Goal: Task Accomplishment & Management: Complete application form

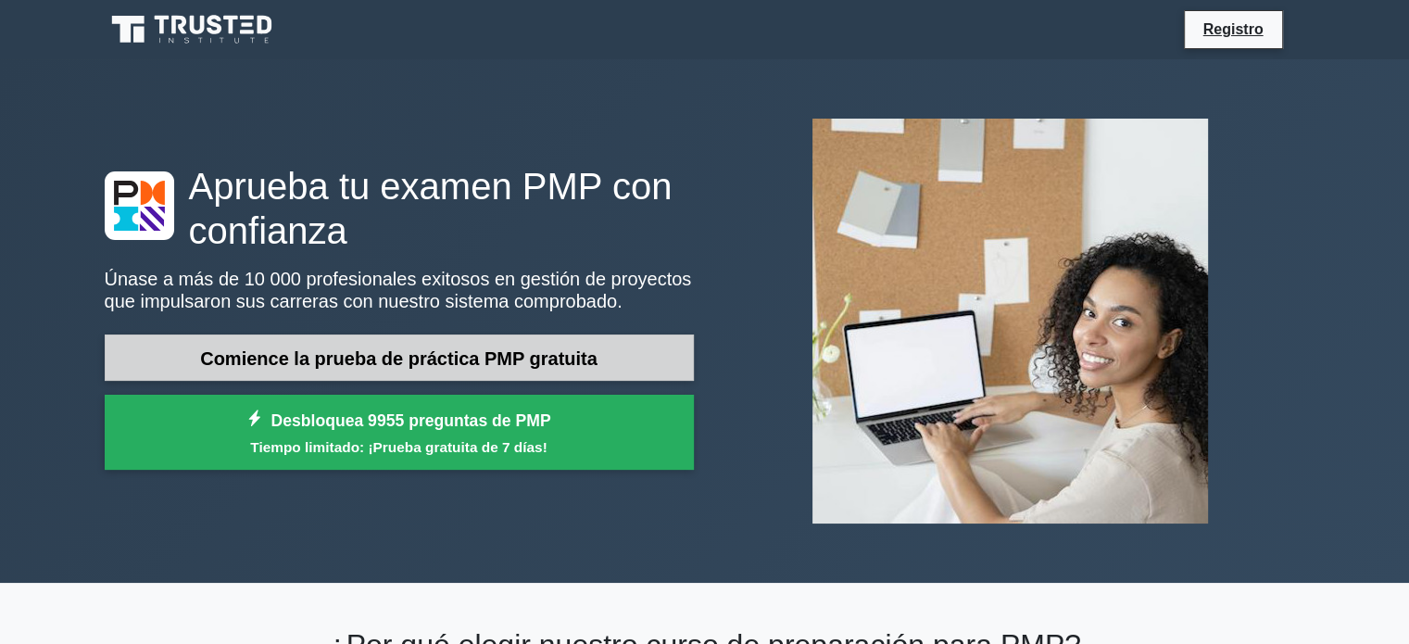
click at [627, 353] on link "Comience la prueba de práctica PMP gratuita" at bounding box center [399, 357] width 589 height 47
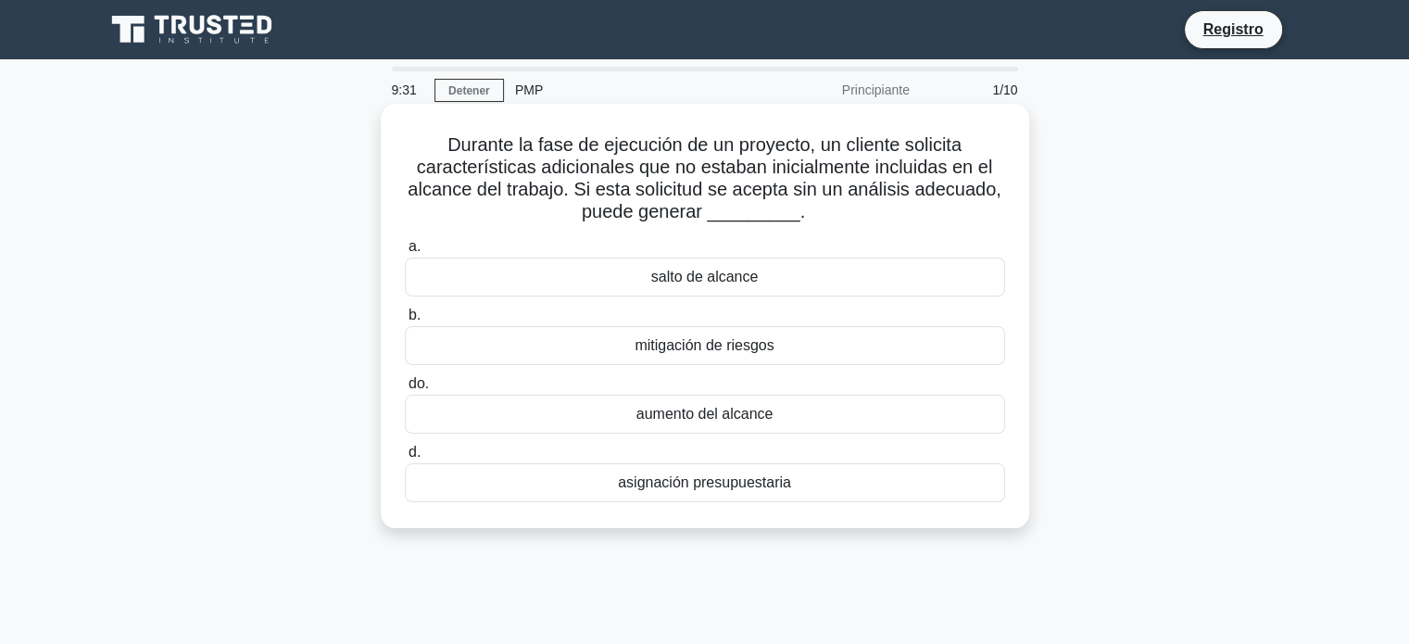
click at [812, 421] on div "aumento del alcance" at bounding box center [705, 414] width 600 height 39
click at [405, 390] on input "do. aumento del alcance" at bounding box center [405, 384] width 0 height 12
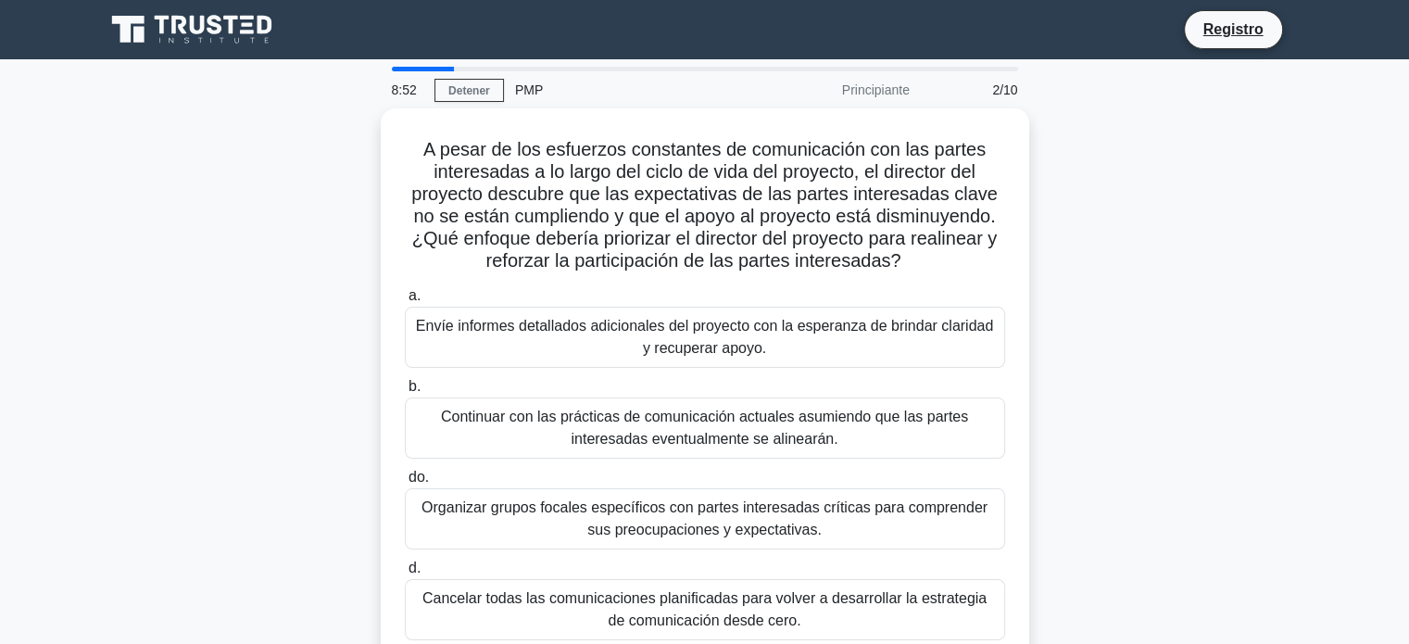
drag, startPoint x: 1387, startPoint y: 294, endPoint x: 1399, endPoint y: 326, distance: 34.6
click at [1399, 326] on main "8:52 Detener PMP Principiante 2/10 A pesar de los esfuerzos constantes de comun…" at bounding box center [704, 529] width 1409 height 941
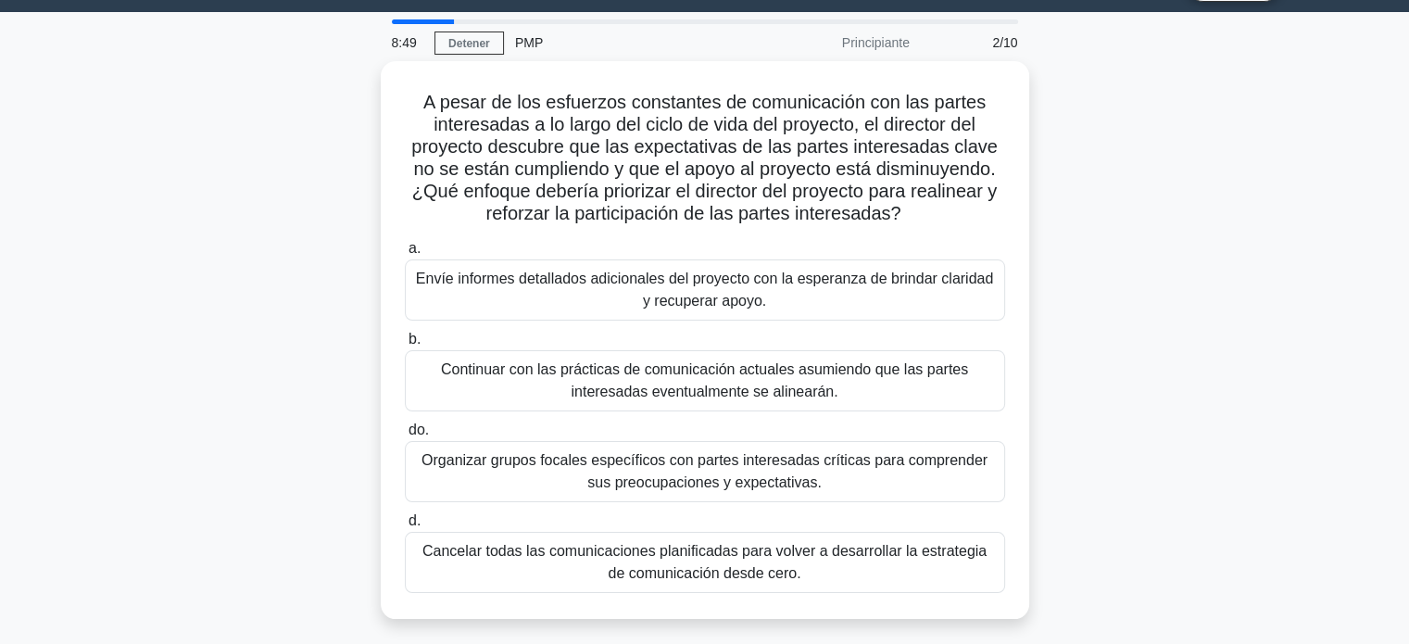
scroll to position [48, 0]
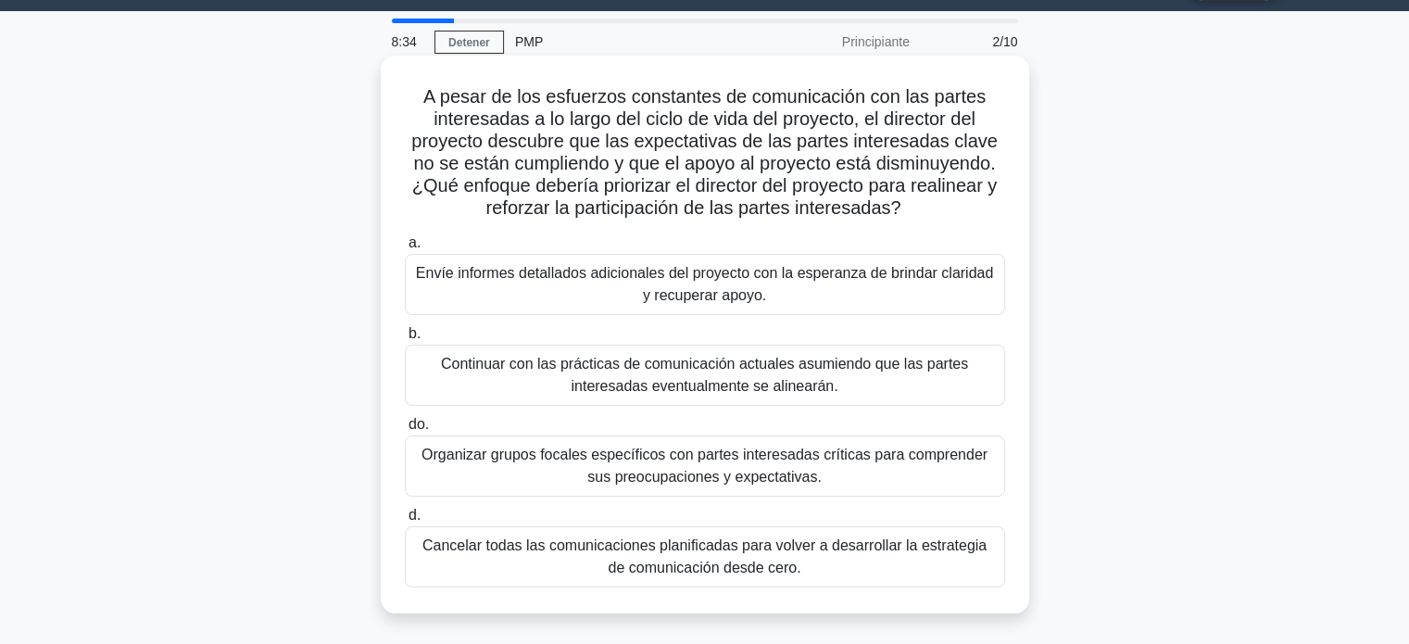
click at [867, 465] on font "Organizar grupos focales específicos con partes interesadas críticas para compr…" at bounding box center [705, 466] width 584 height 44
click at [405, 431] on input "do. Organizar grupos focales específicos con partes interesadas críticas para c…" at bounding box center [405, 425] width 0 height 12
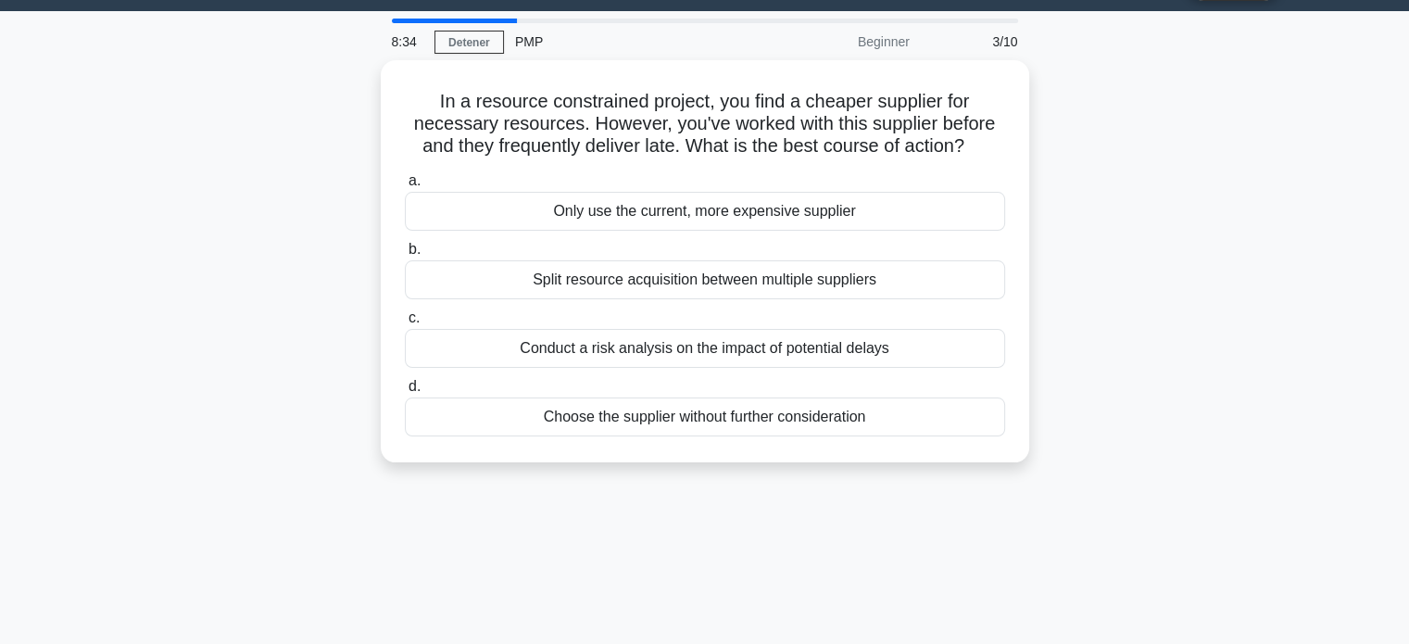
scroll to position [0, 0]
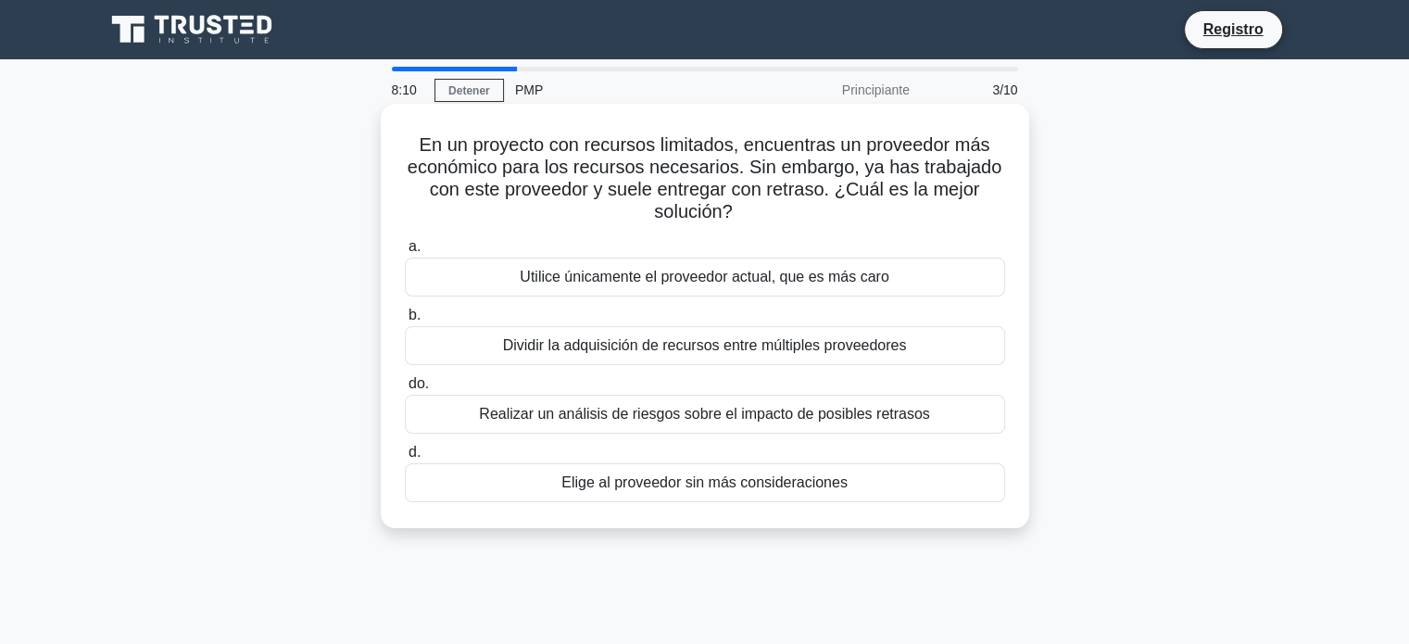
click at [940, 427] on div "Realizar un análisis de riesgos sobre el impacto de posibles retrasos" at bounding box center [705, 414] width 600 height 39
click at [405, 390] on input "do. Realizar un análisis de riesgos sobre el impacto de posibles retrasos" at bounding box center [405, 384] width 0 height 12
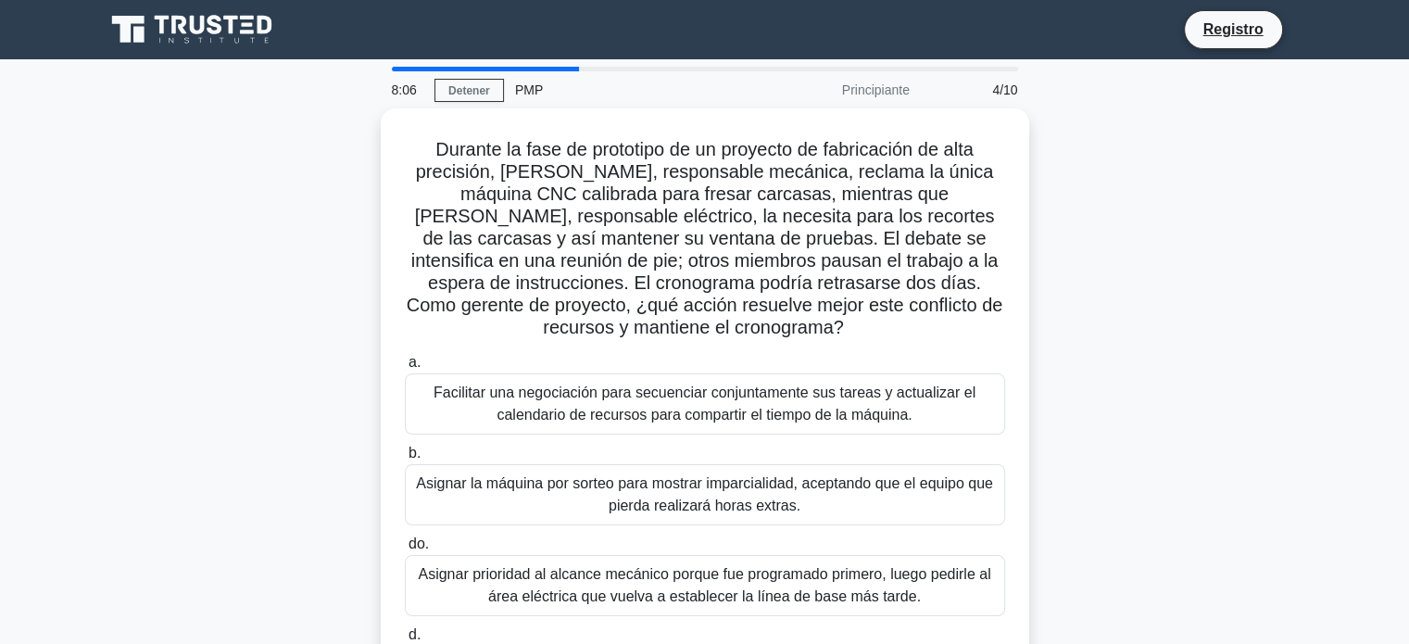
drag, startPoint x: 1405, startPoint y: 352, endPoint x: 1409, endPoint y: 392, distance: 40.0
click at [1408, 392] on html "Registro 8:06 Detener PMP" at bounding box center [704, 500] width 1409 height 1000
click at [1376, 370] on main "8:05 Detener PMP Principiante 4/10 Durante la fase de prototipo de un proyecto …" at bounding box center [704, 529] width 1409 height 941
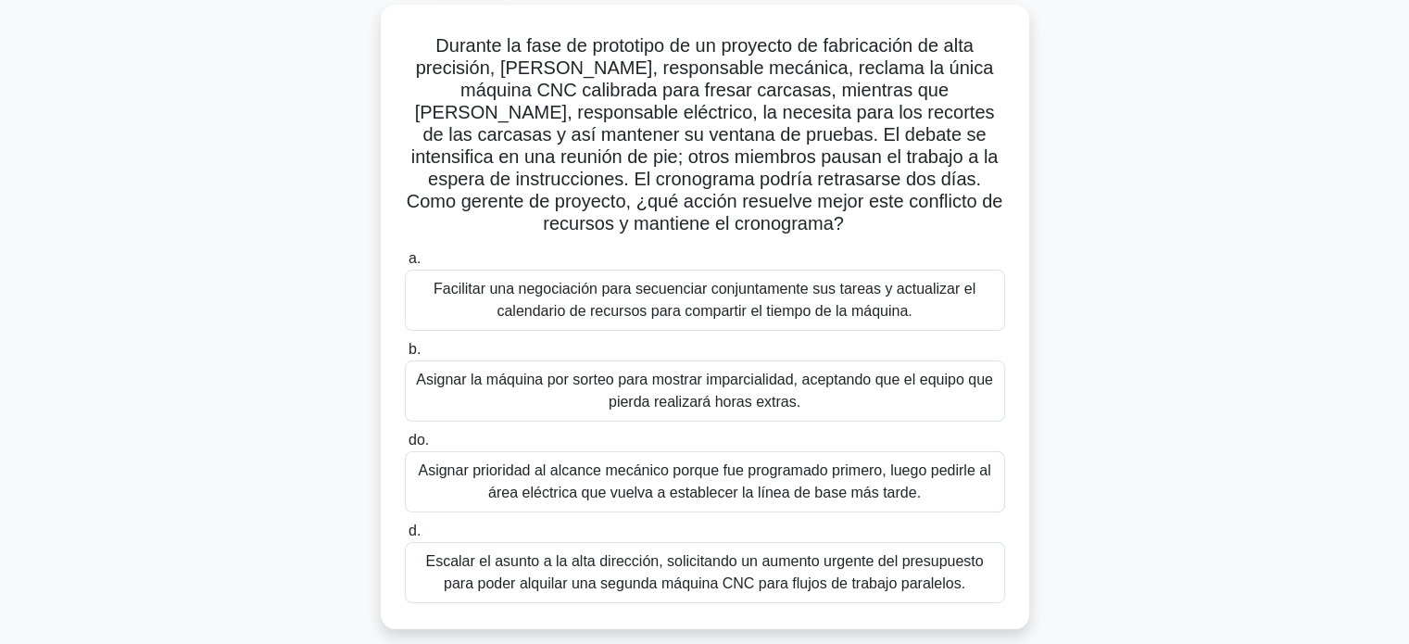
scroll to position [106, 0]
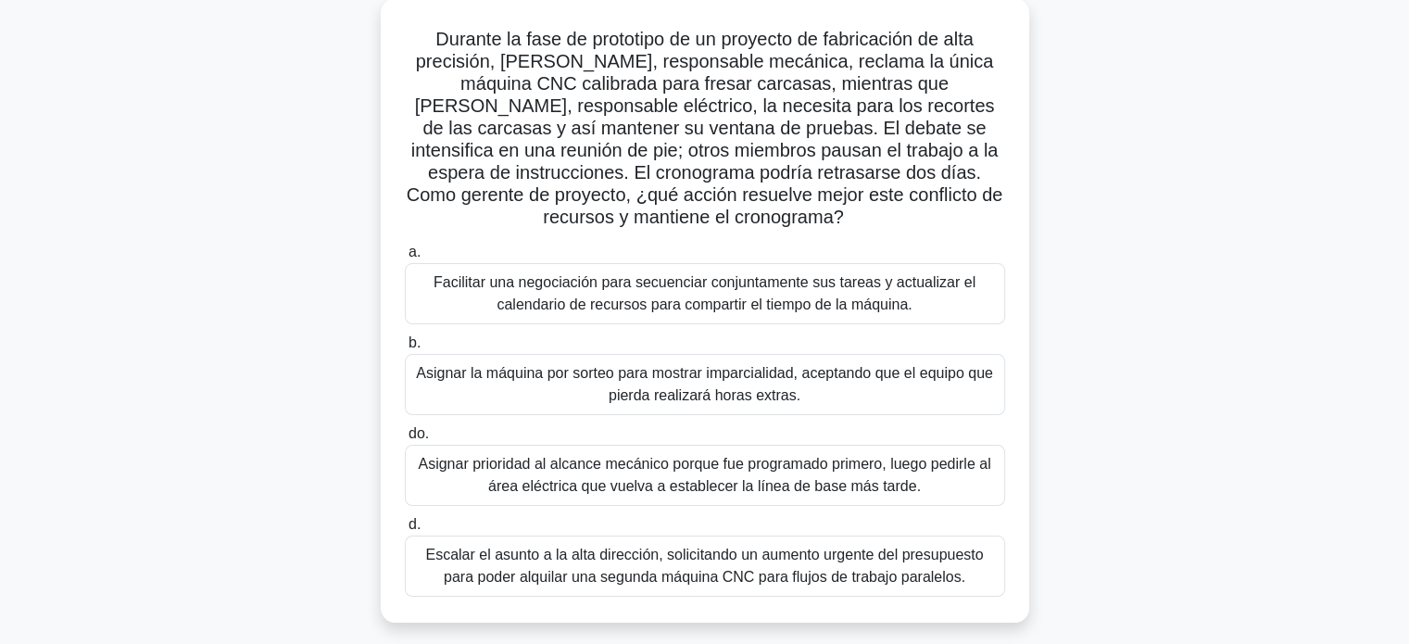
click at [910, 312] on font "Facilitar una negociación para secuenciar conjuntamente sus tareas y actualizar…" at bounding box center [705, 293] width 542 height 38
click at [405, 258] on input "a. Facilitar una negociación para secuenciar conjuntamente sus tareas y actuali…" at bounding box center [405, 252] width 0 height 12
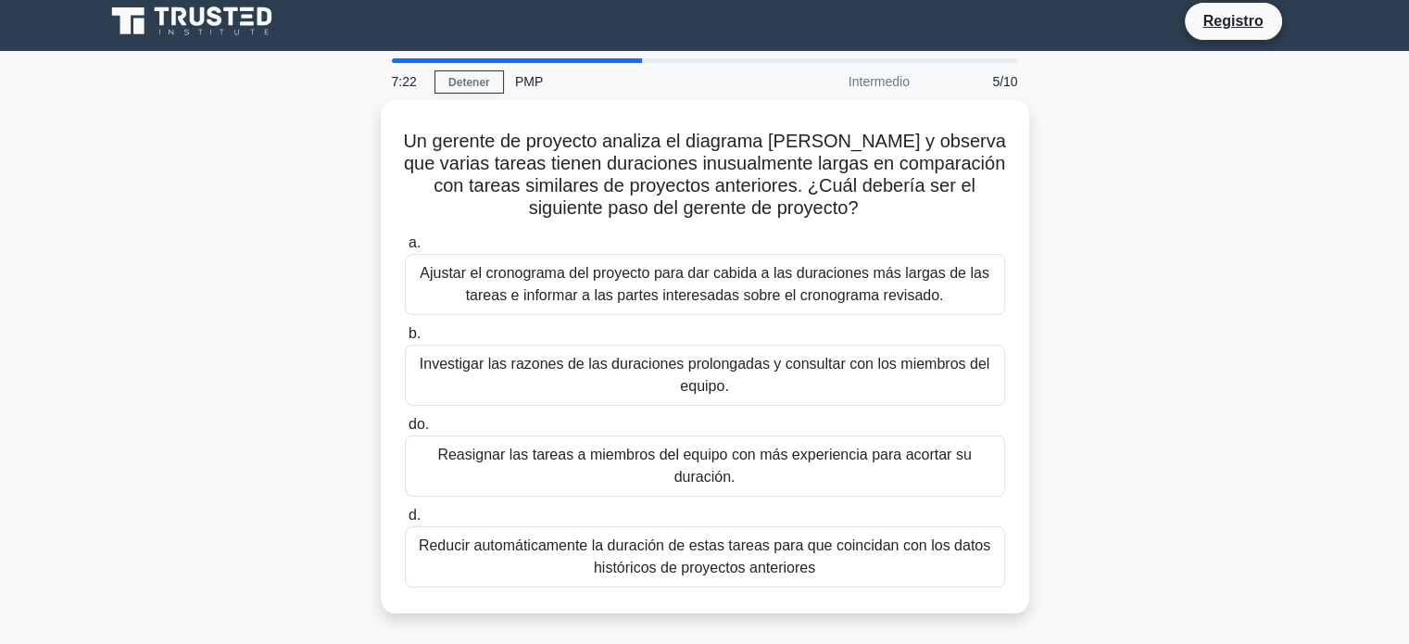
scroll to position [0, 0]
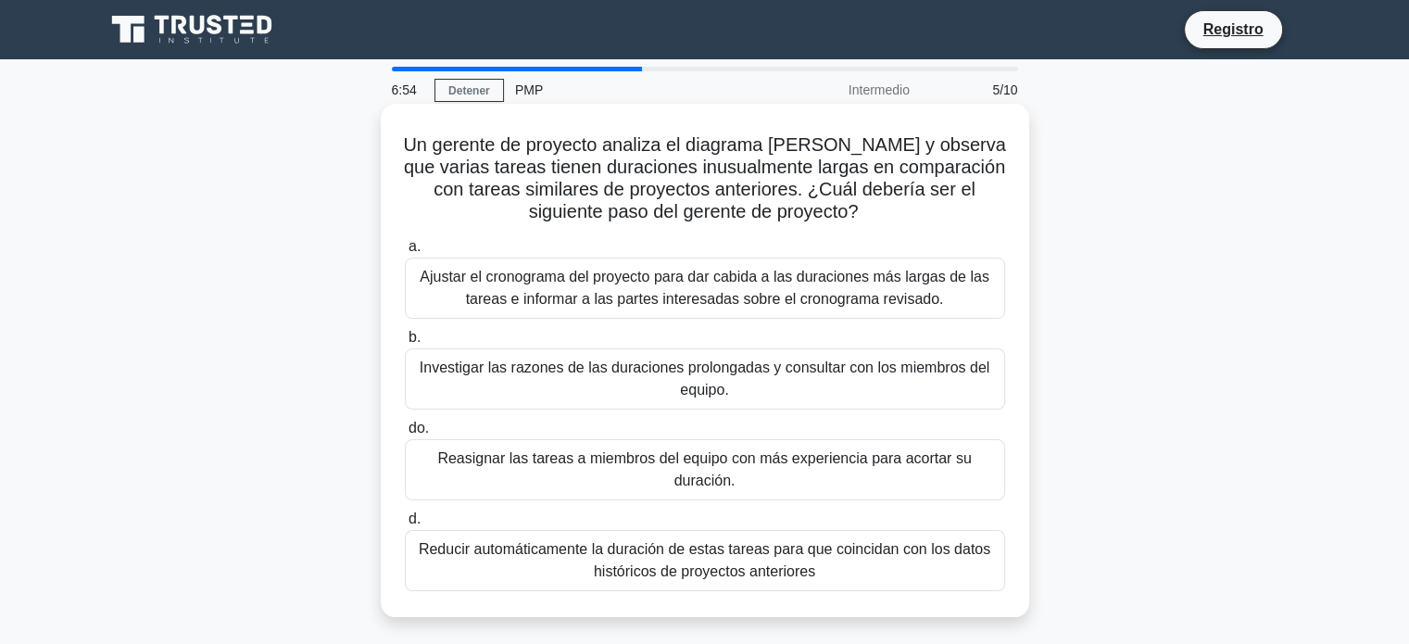
click at [909, 370] on font "Investigar las razones de las duraciones prolongadas y consultar con los miembr…" at bounding box center [705, 378] width 570 height 38
click at [405, 344] on input "b. Investigar las razones de las duraciones prolongadas y consultar con los mie…" at bounding box center [405, 338] width 0 height 12
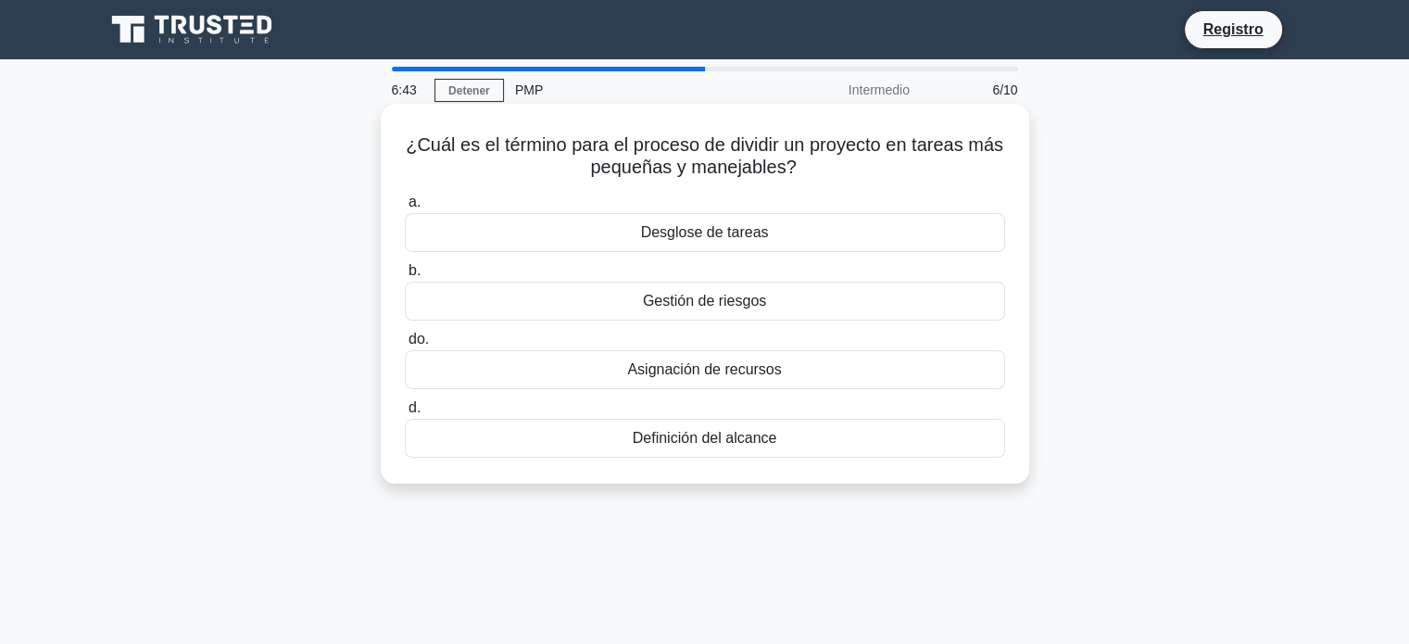
click at [865, 225] on div "Desglose de tareas" at bounding box center [705, 232] width 600 height 39
click at [405, 208] on input "a. Desglose de tareas" at bounding box center [405, 202] width 0 height 12
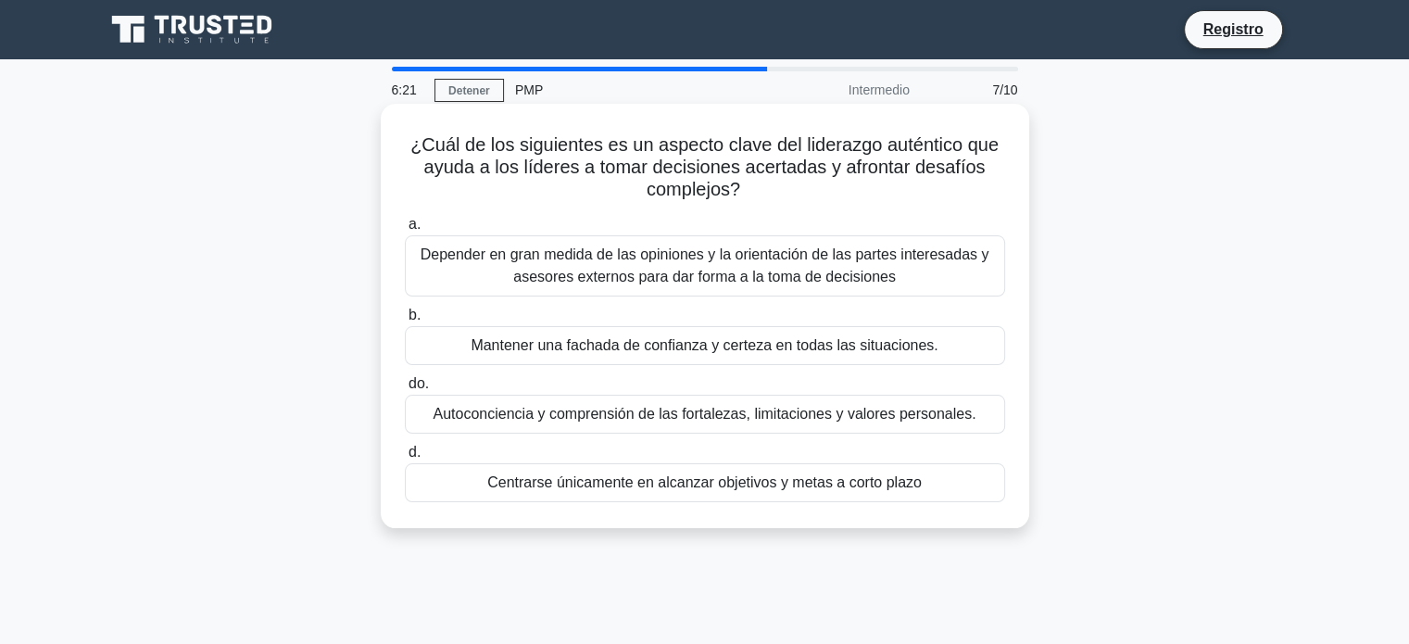
click at [962, 418] on font "Autoconciencia y comprensión de las fortalezas, limitaciones y valores personal…" at bounding box center [704, 414] width 543 height 16
click at [405, 390] on input "do. Autoconciencia y comprensión de las fortalezas, limitaciones y valores pers…" at bounding box center [405, 384] width 0 height 12
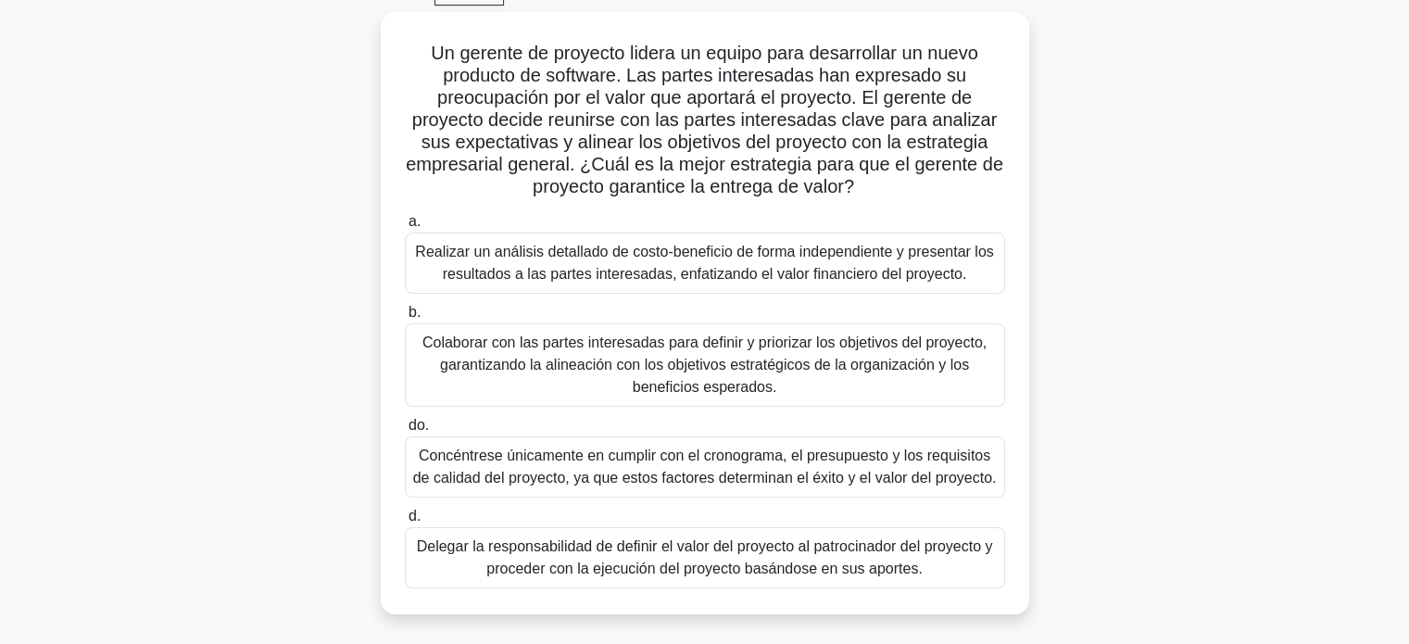
scroll to position [93, 0]
click at [923, 370] on font "Colaborar con las partes interesadas para definir y priorizar los objetivos del…" at bounding box center [704, 363] width 564 height 60
click at [405, 318] on input "b. Colaborar con las partes interesadas para definir y priorizar los objetivos …" at bounding box center [405, 312] width 0 height 12
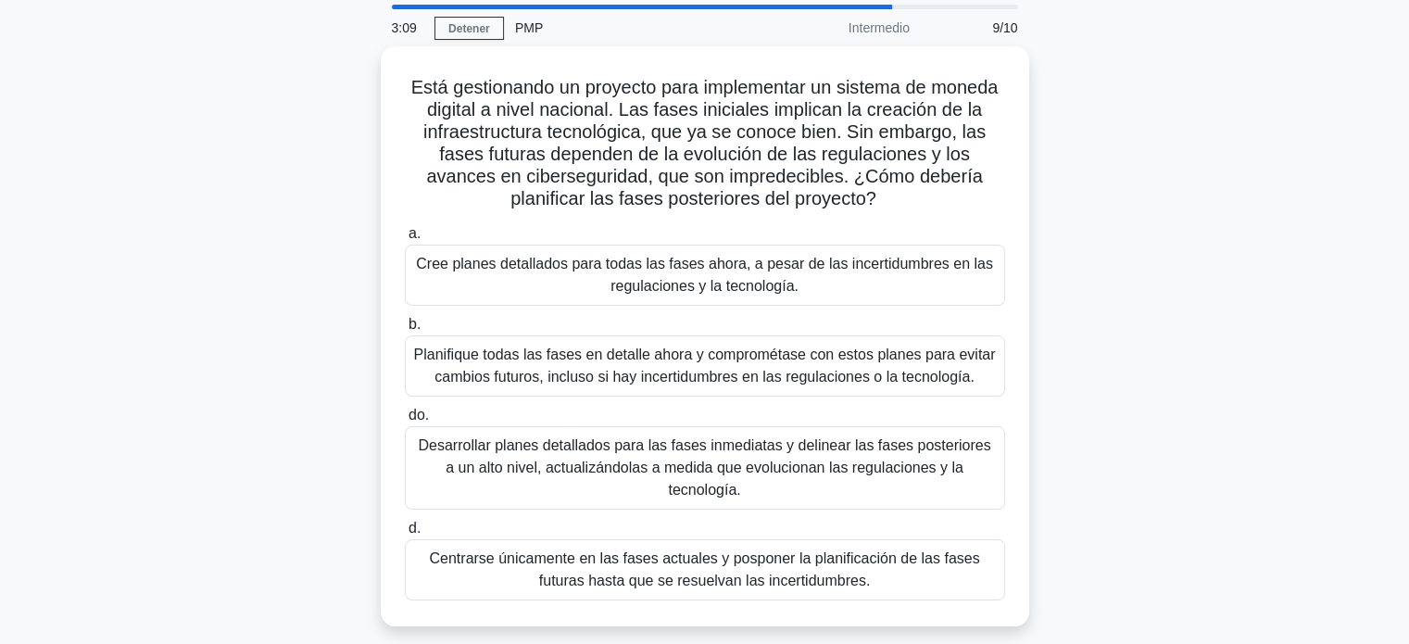
scroll to position [64, 0]
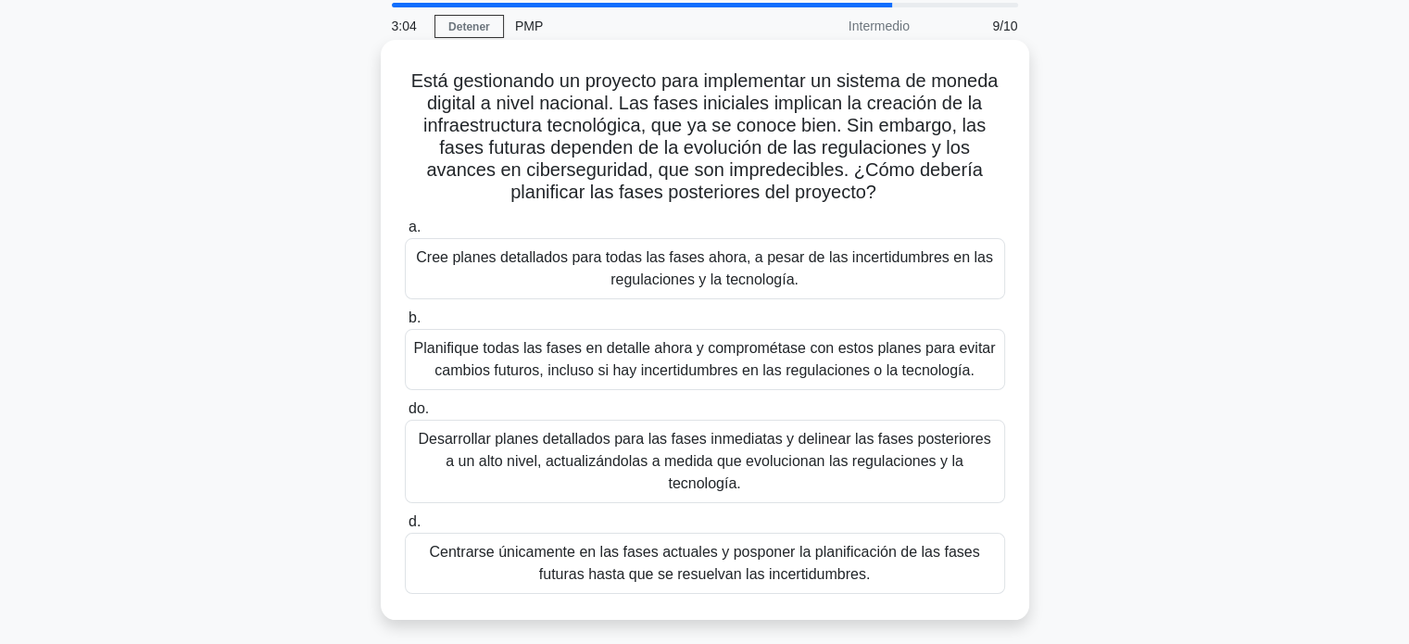
click at [930, 451] on font "Desarrollar planes detallados para las fases inmediatas y delinear las fases po…" at bounding box center [704, 461] width 572 height 60
click at [405, 415] on input "do. Desarrollar planes detallados para las fases inmediatas y delinear las fase…" at bounding box center [405, 409] width 0 height 12
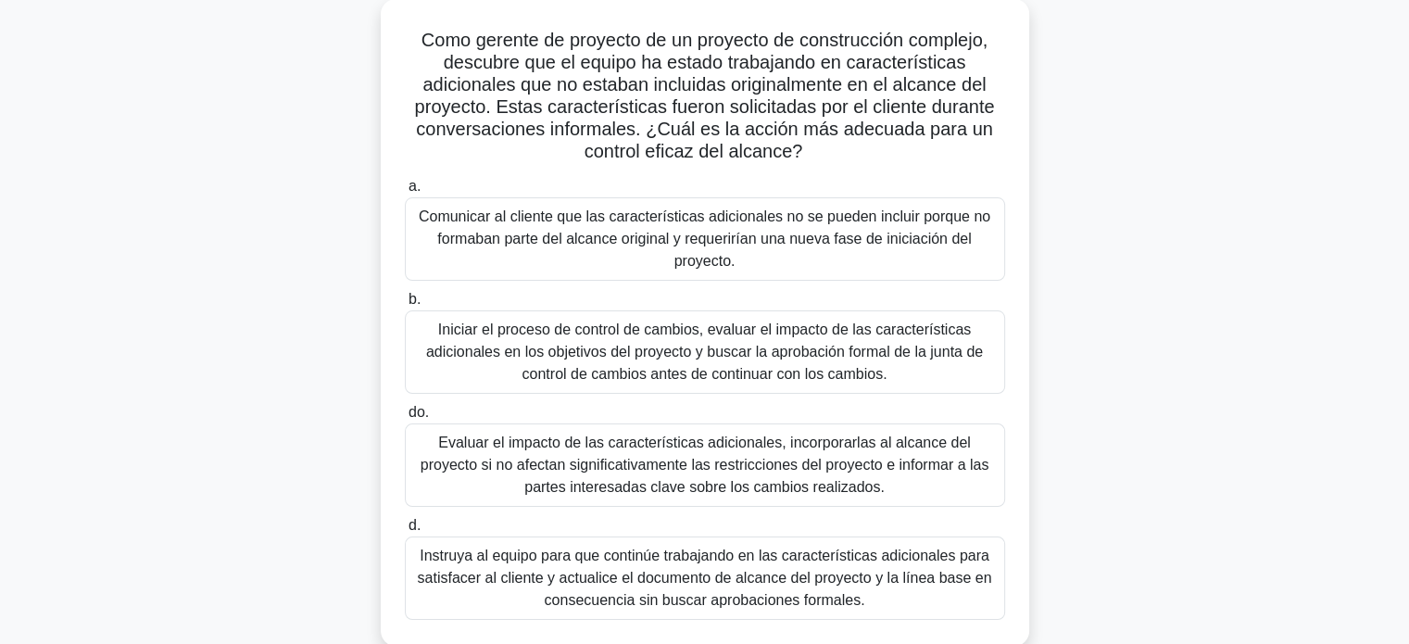
scroll to position [111, 0]
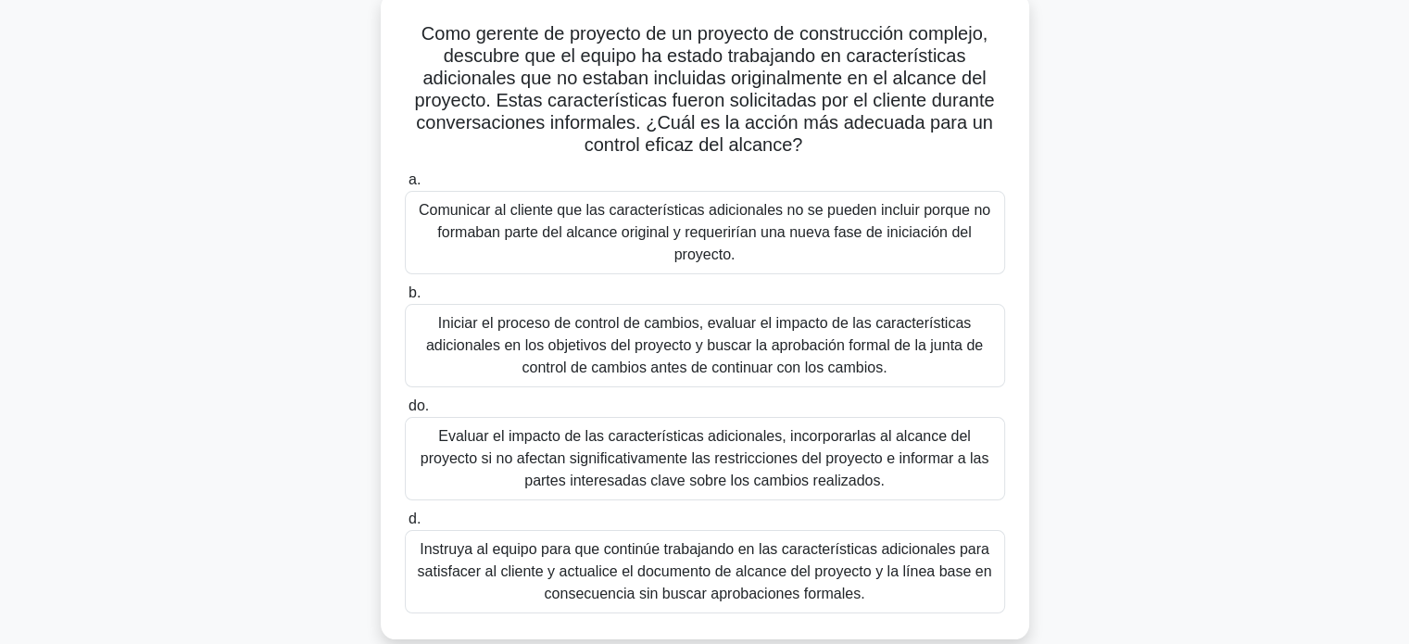
click at [922, 466] on font "Evaluar el impacto de las características adicionales, incorporarlas al alcance…" at bounding box center [705, 458] width 569 height 60
click at [405, 412] on input "do. Evaluar el impacto de las características adicionales, incorporarlas al alc…" at bounding box center [405, 406] width 0 height 12
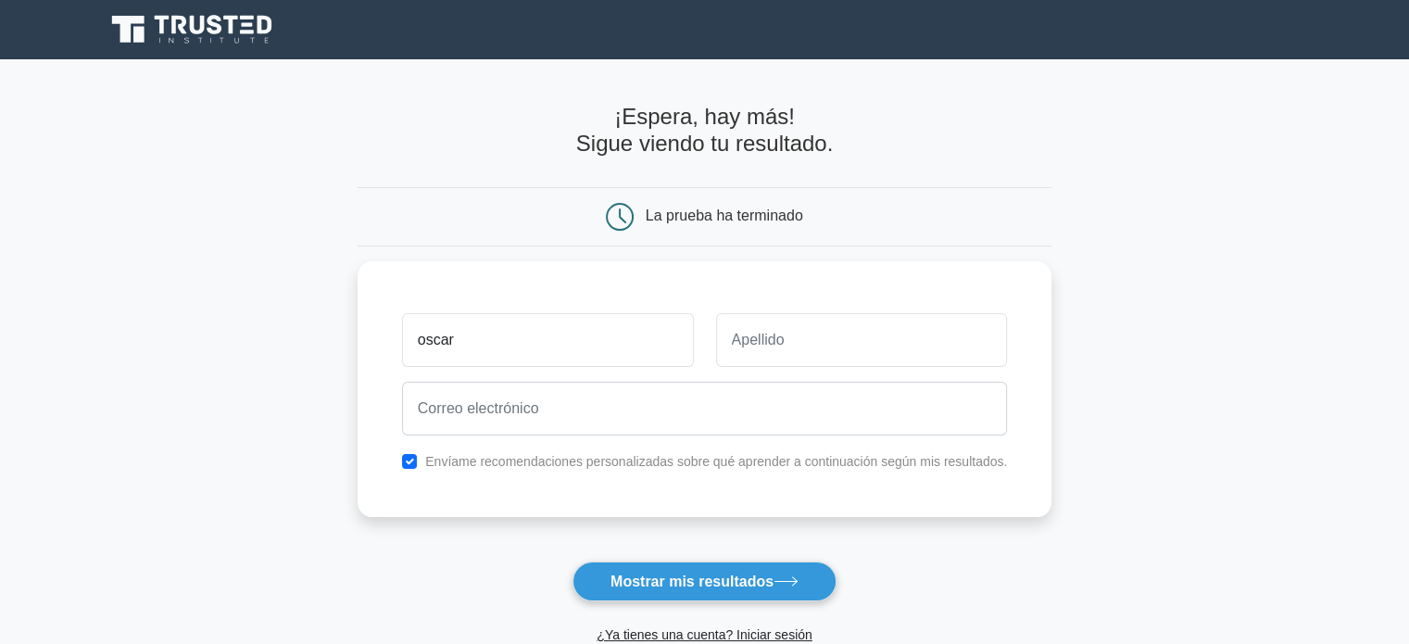
type input "oscar"
type input "p"
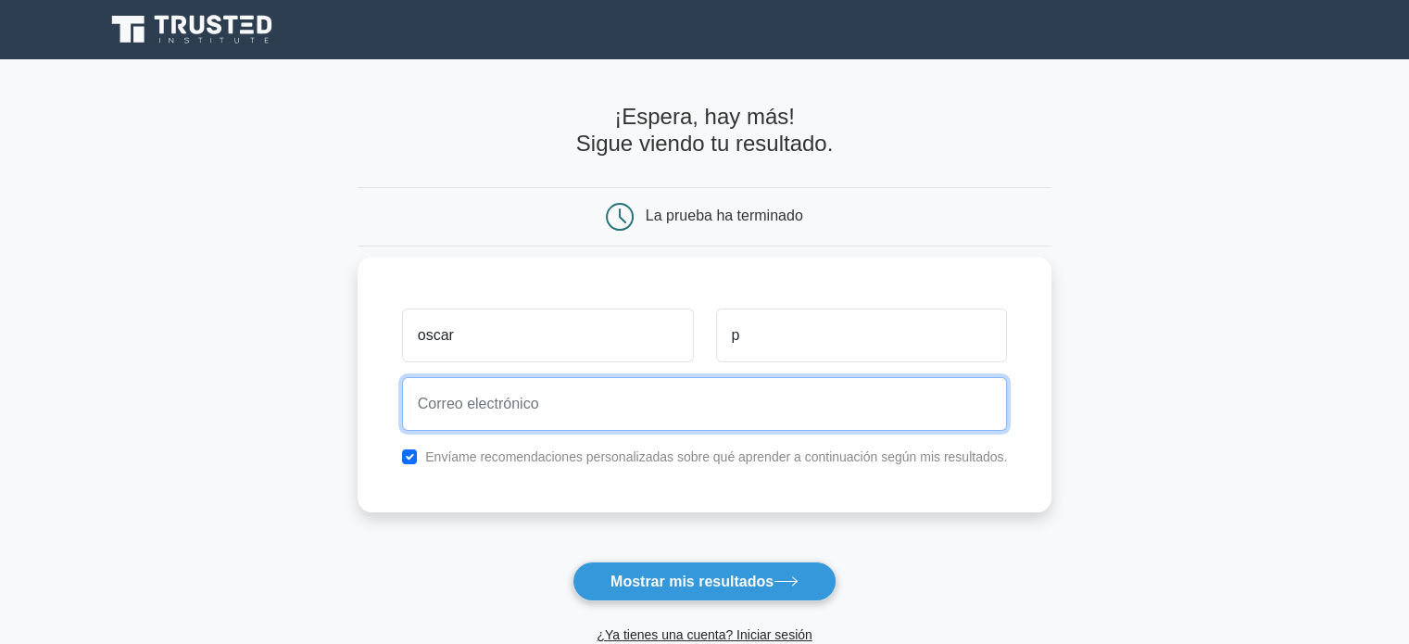
click at [882, 414] on input "email" at bounding box center [705, 404] width 606 height 54
type input "oscar.peralta.c@uni.pe"
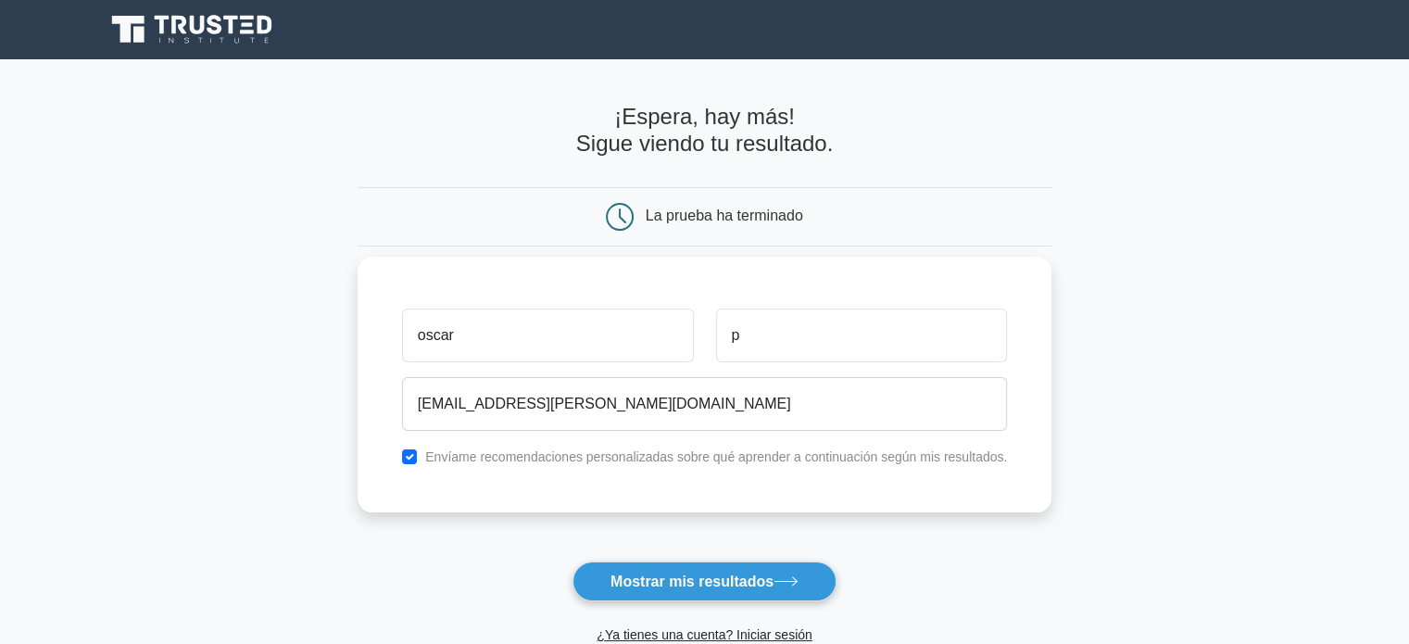
click at [564, 459] on font "Envíame recomendaciones personalizadas sobre qué aprender a continuación según …" at bounding box center [716, 456] width 582 height 15
click at [493, 451] on font "Envíame recomendaciones personalizadas sobre qué aprender a continuación según …" at bounding box center [716, 456] width 582 height 15
click at [417, 456] on input "checkbox" at bounding box center [409, 456] width 15 height 15
checkbox input "false"
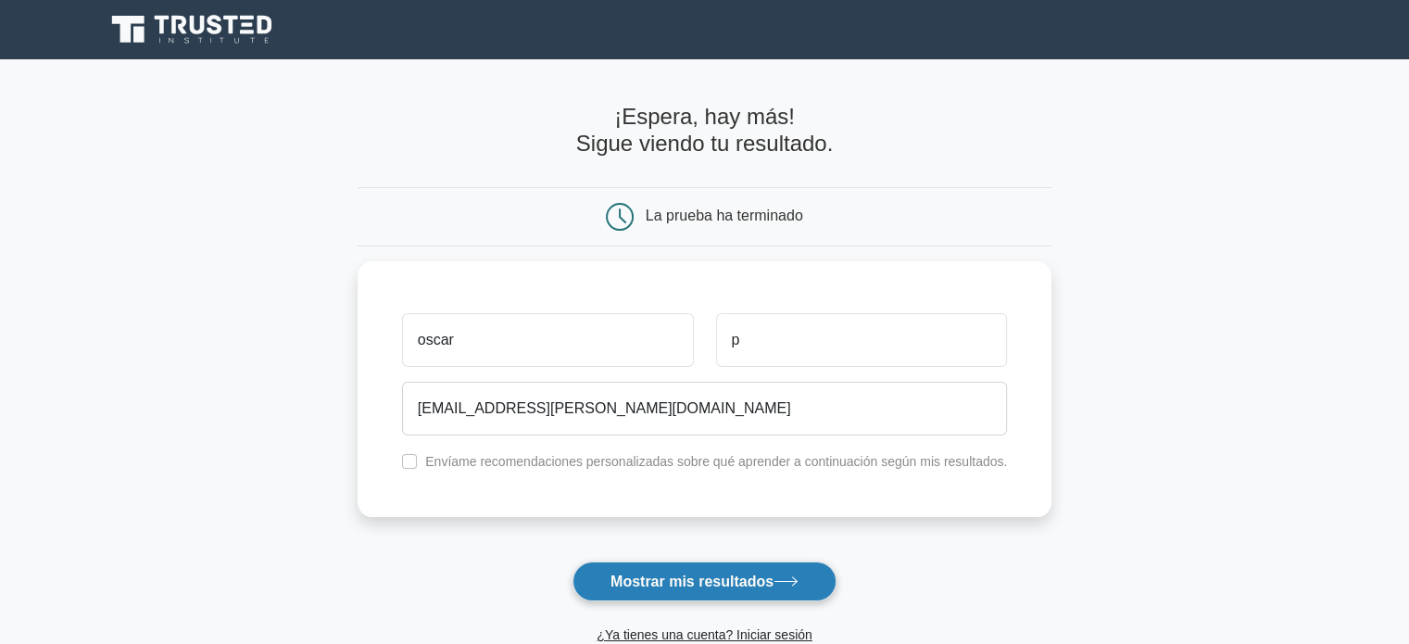
click at [692, 581] on font "Mostrar mis resultados" at bounding box center [691, 581] width 163 height 16
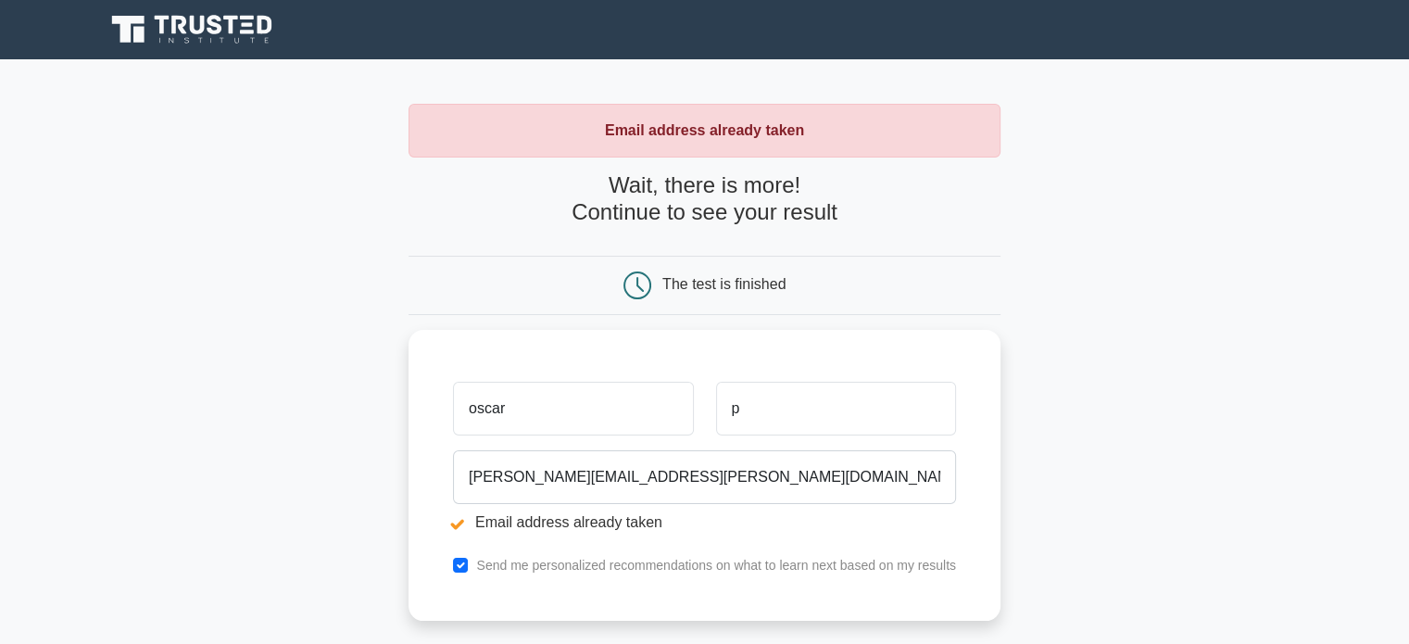
click at [762, 124] on strong "Email address already taken" at bounding box center [704, 130] width 199 height 16
copy div "Email address already taken"
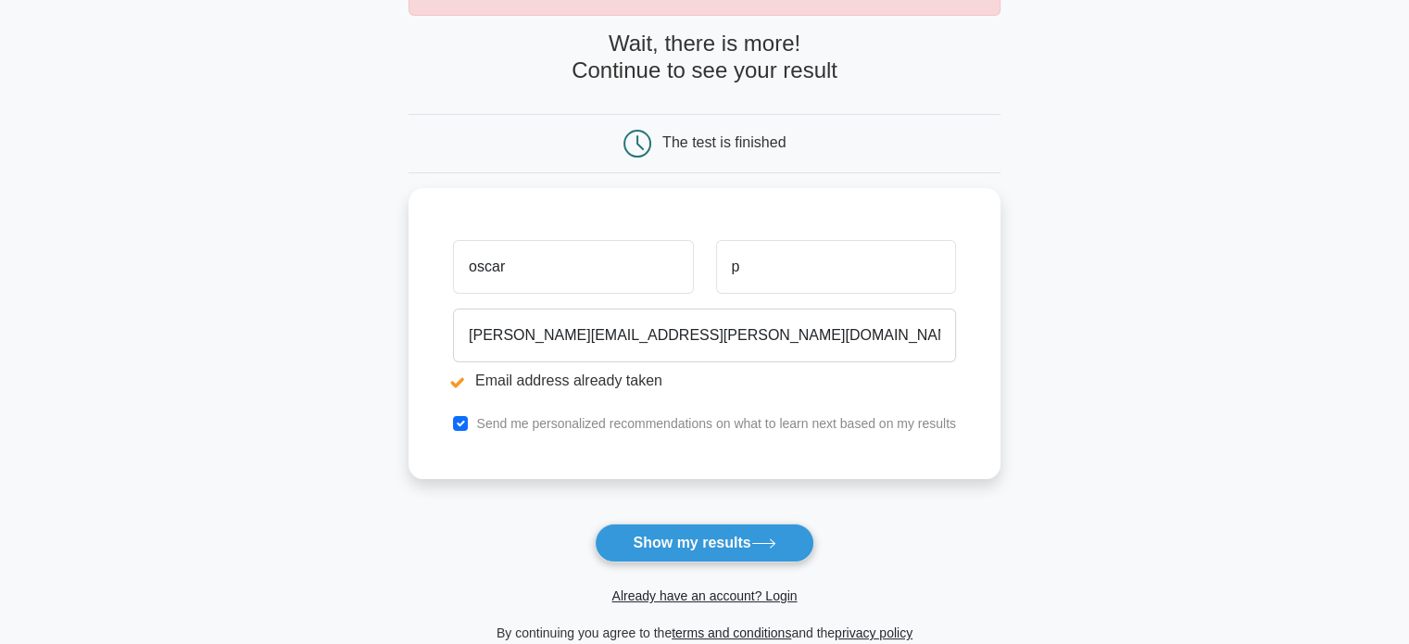
scroll to position [145, 0]
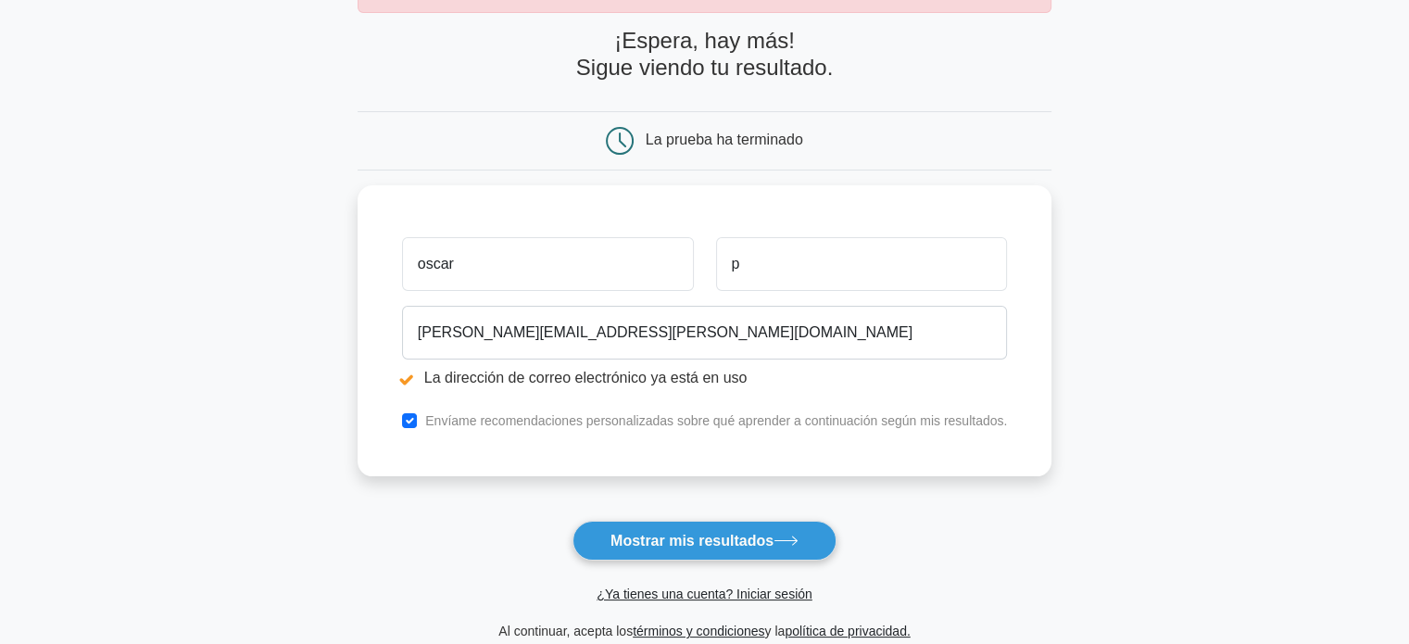
click at [1213, 131] on main "La dirección de correo electrónico ya está en uso ¡Espera, hay más! Sigue viend…" at bounding box center [704, 301] width 1409 height 772
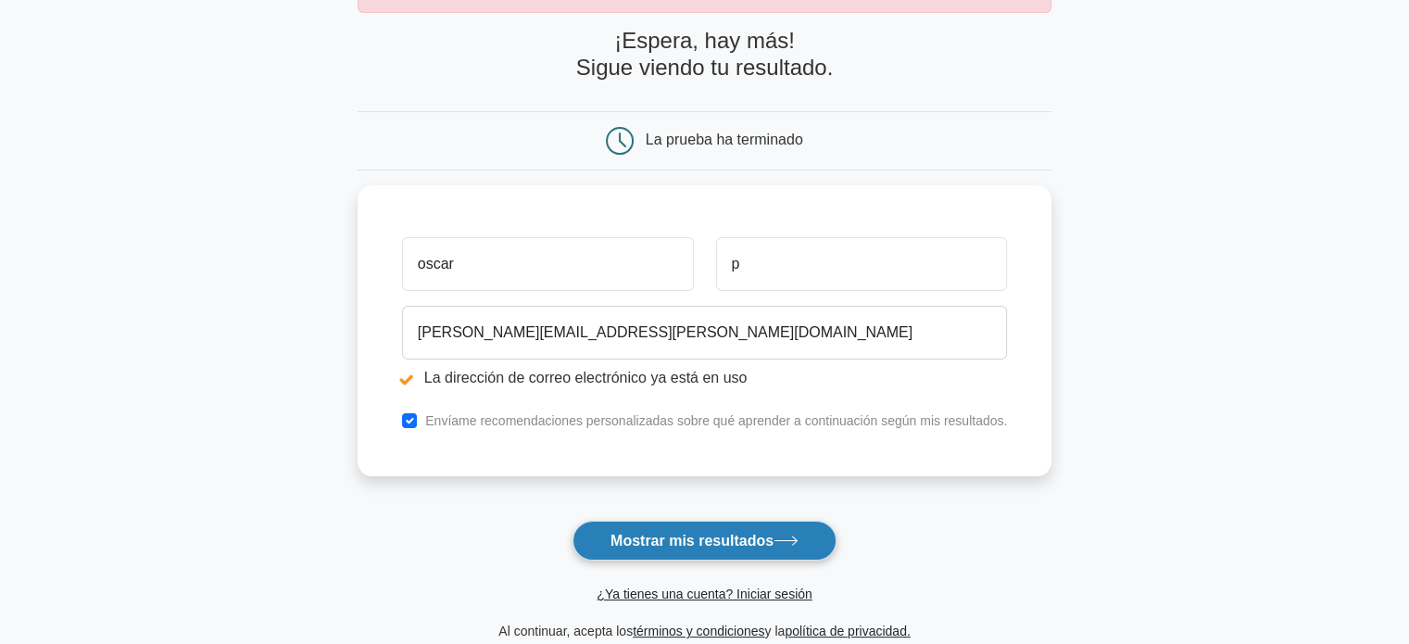
click at [719, 536] on font "Mostrar mis resultados" at bounding box center [691, 541] width 163 height 16
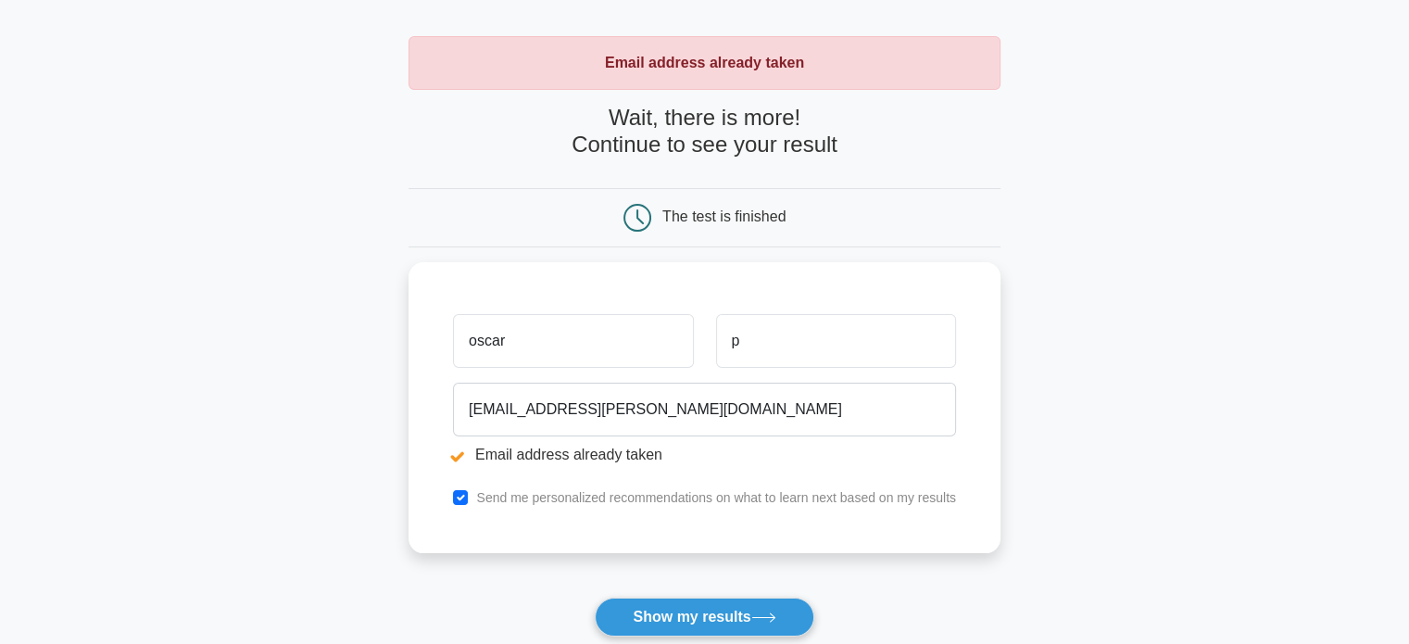
scroll to position [73, 0]
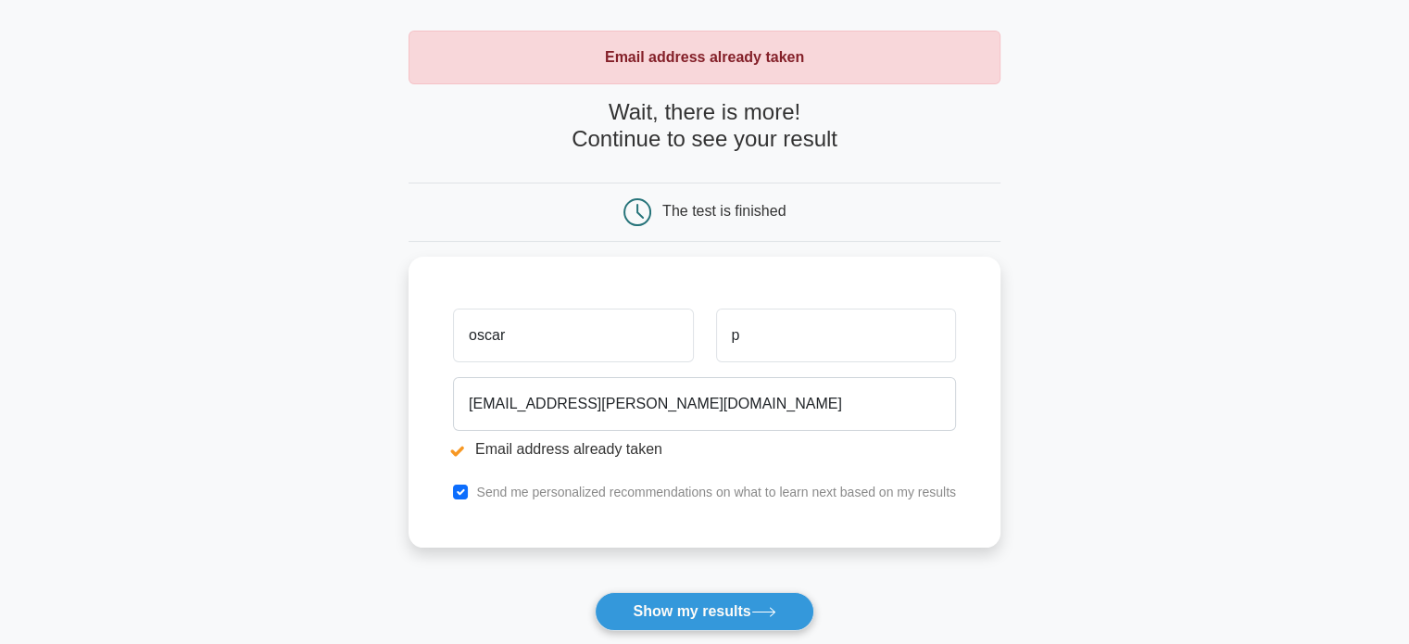
click at [702, 203] on div "The test is finished" at bounding box center [723, 211] width 123 height 16
click at [703, 610] on button "Show my results" at bounding box center [704, 611] width 219 height 39
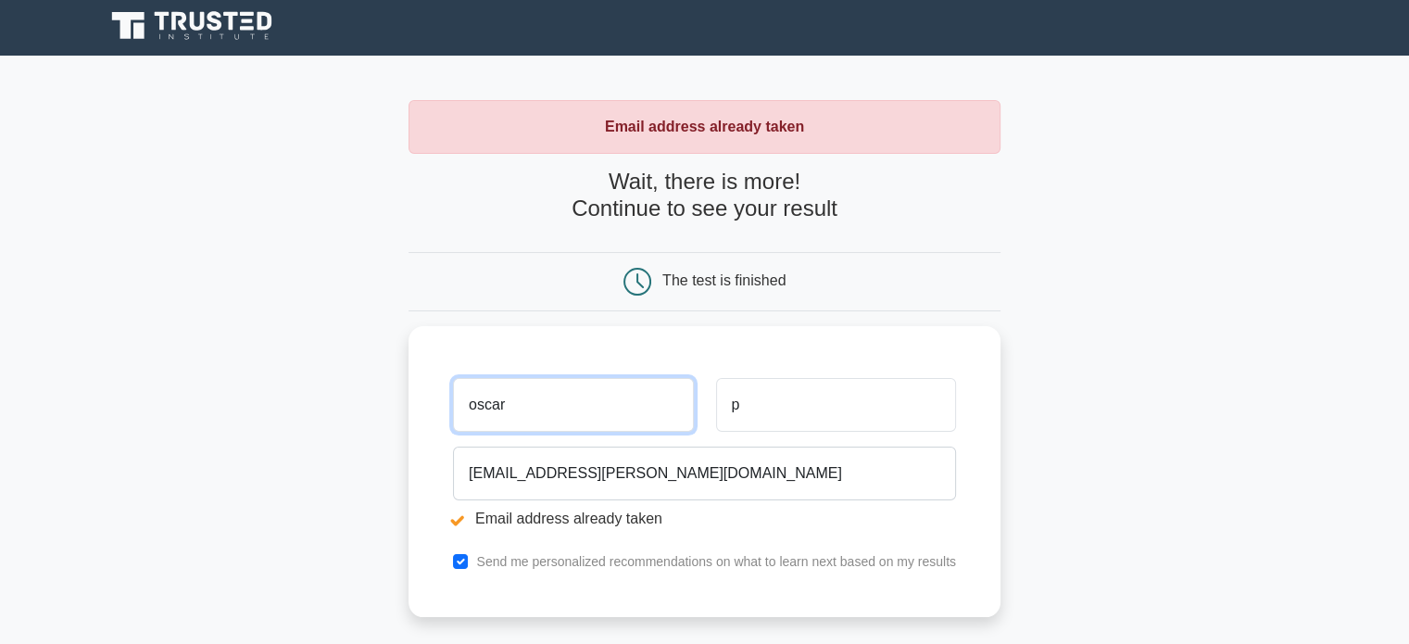
scroll to position [1, 0]
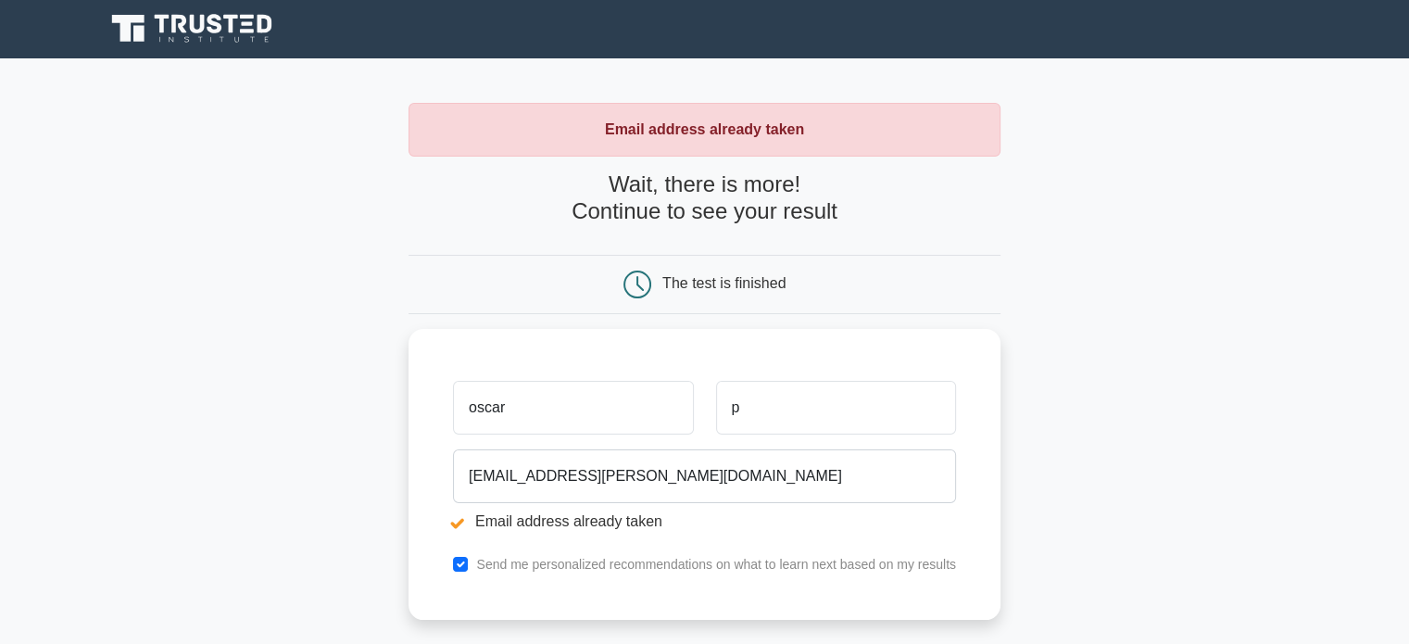
click at [699, 137] on strong "Email address already taken" at bounding box center [704, 129] width 199 height 16
copy div "Email address already taken"
click at [1066, 199] on main "Email address already taken Wait, there is more! Continue to see your result Th…" at bounding box center [704, 443] width 1409 height 771
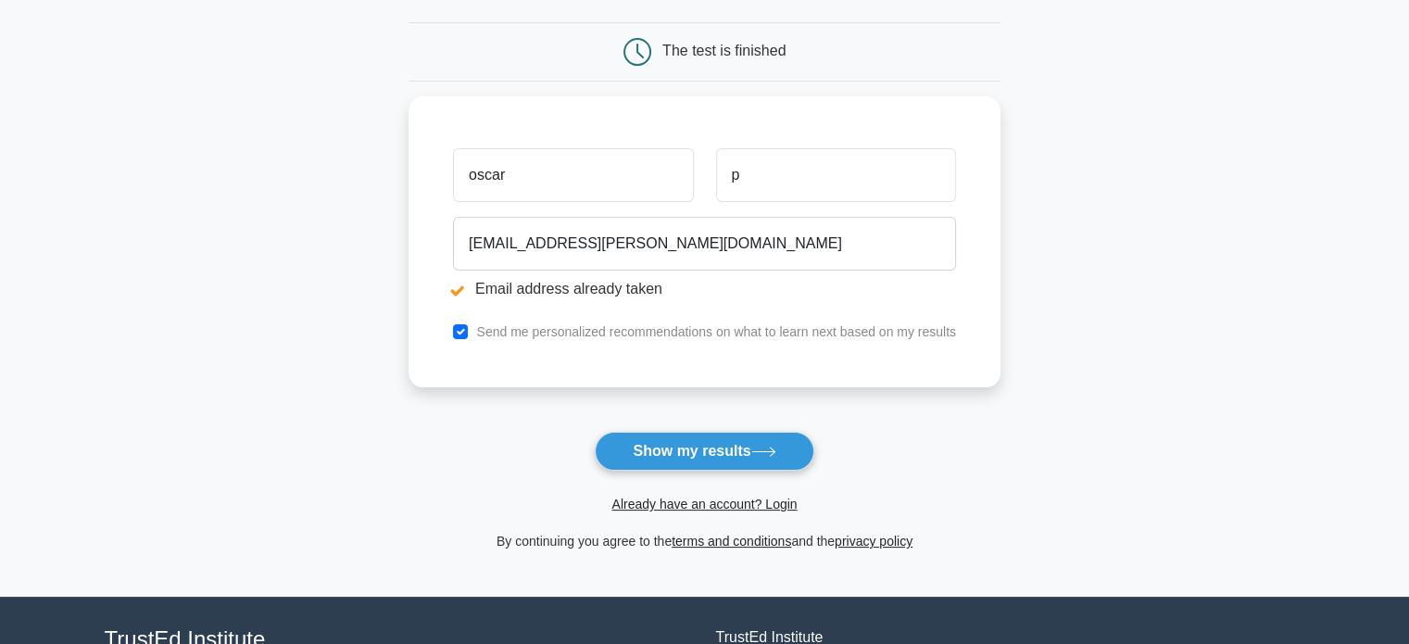
scroll to position [235, 0]
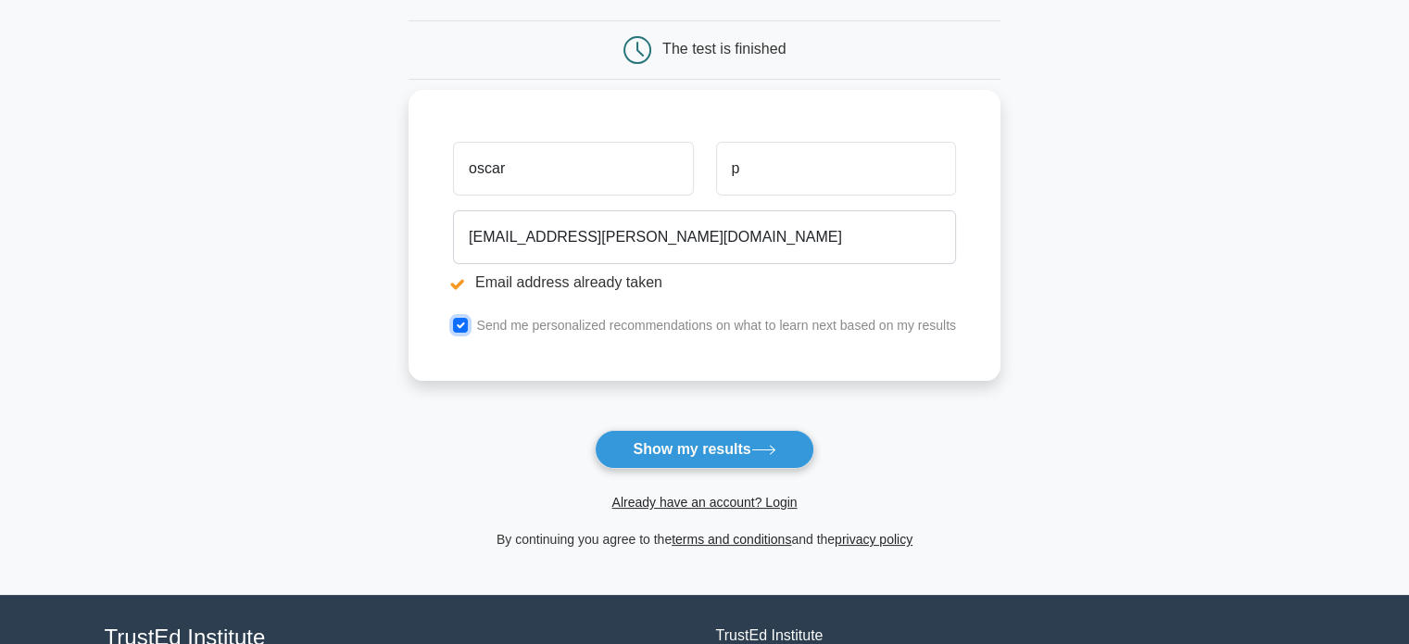
click at [465, 323] on input "checkbox" at bounding box center [460, 325] width 15 height 15
checkbox input "false"
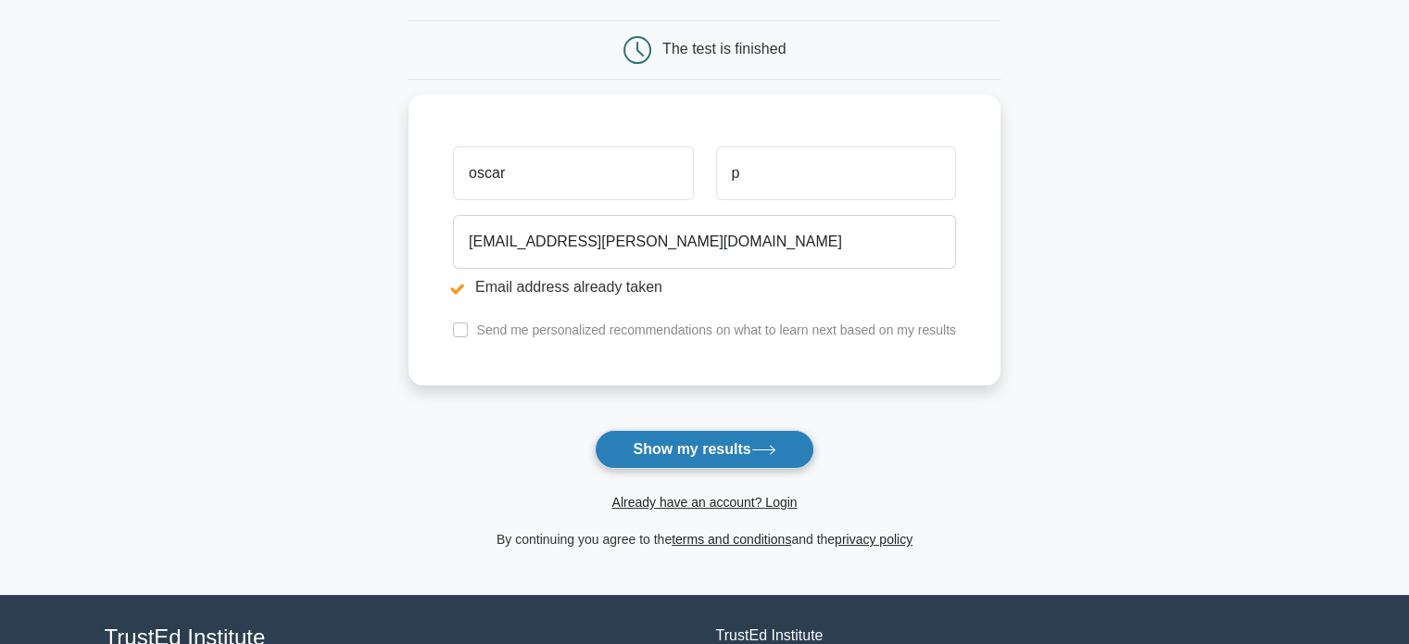
click at [716, 447] on button "Show my results" at bounding box center [704, 449] width 219 height 39
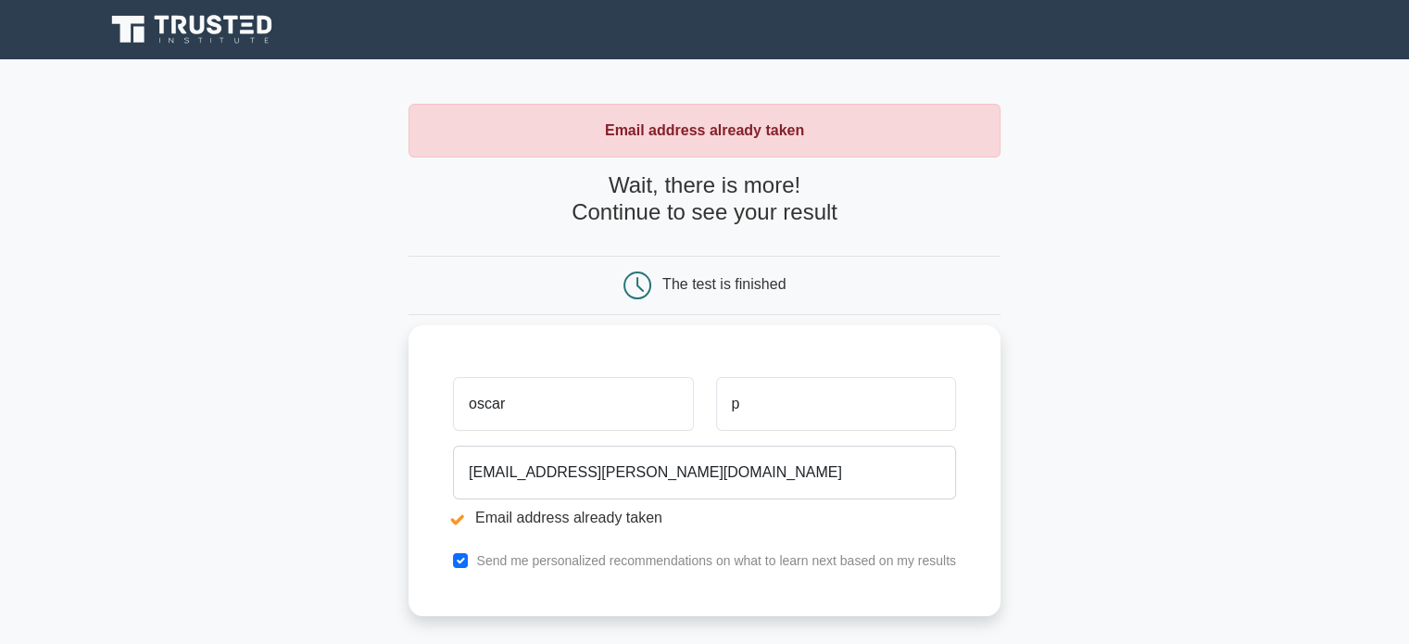
click at [660, 402] on input "oscar" at bounding box center [573, 404] width 240 height 54
type input "3"
click at [838, 396] on input "p" at bounding box center [836, 404] width 240 height 54
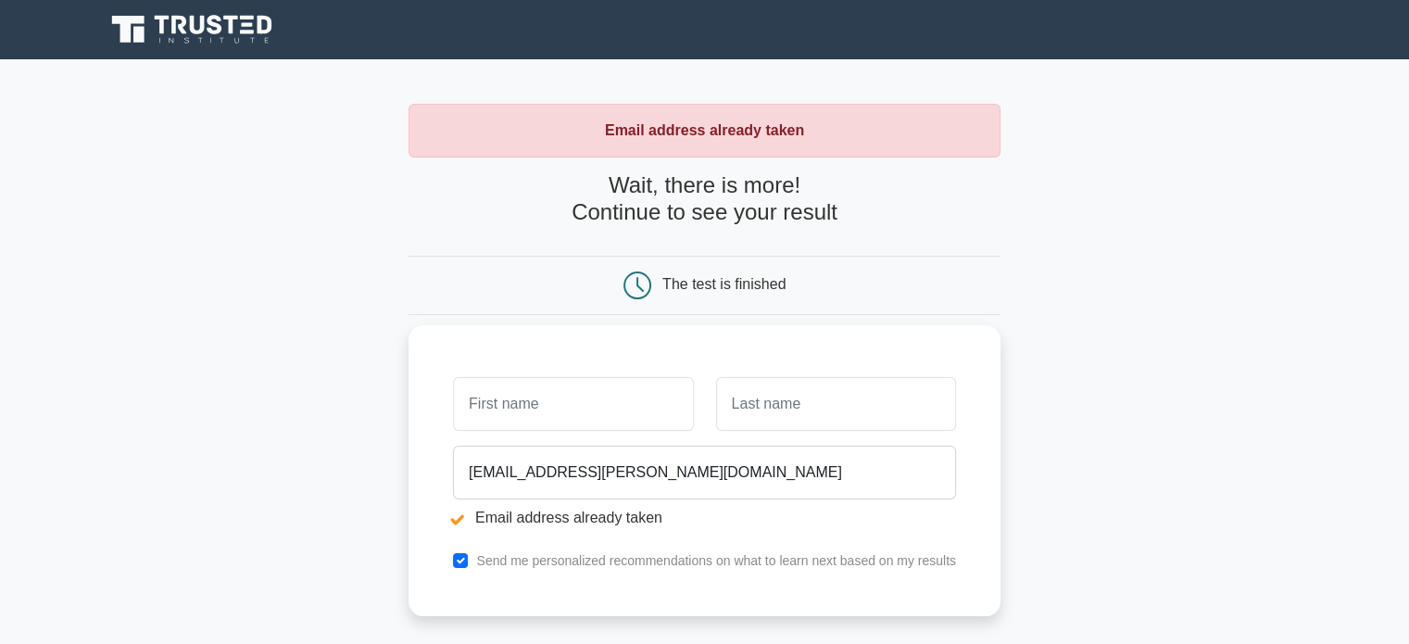
click at [537, 515] on li "Email address already taken" at bounding box center [704, 518] width 503 height 22
click at [461, 559] on input "checkbox" at bounding box center [460, 560] width 15 height 15
checkbox input "false"
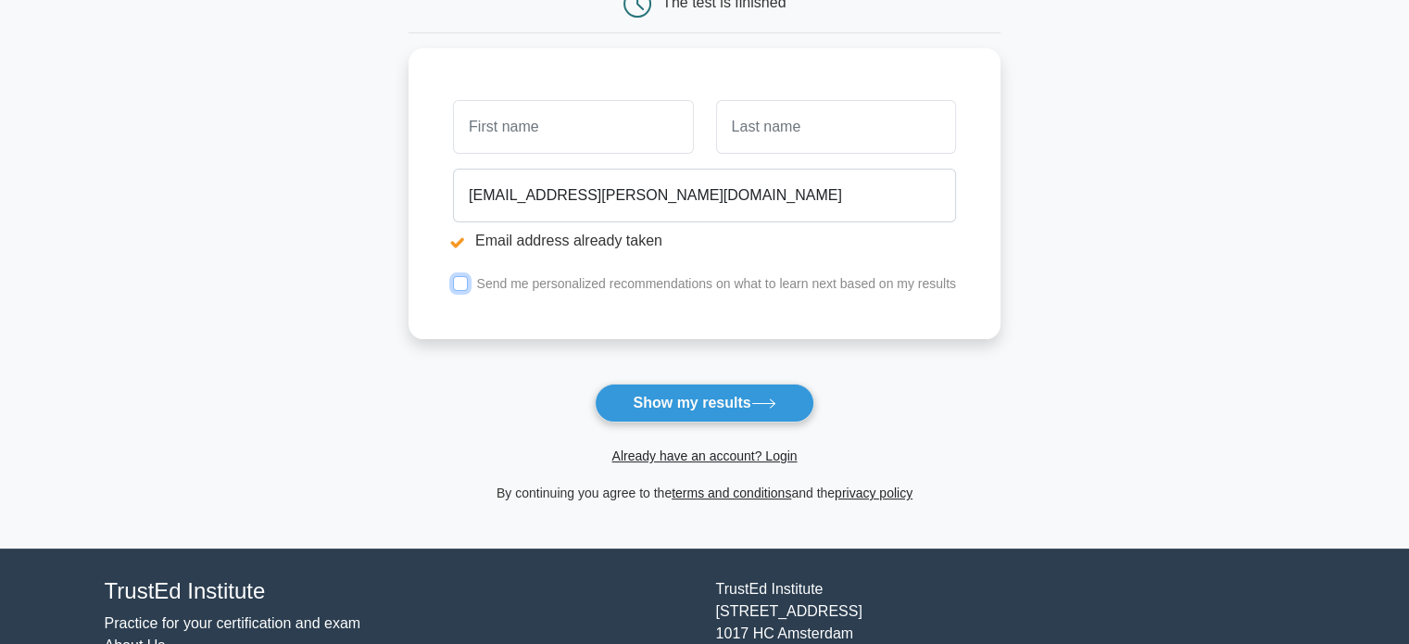
scroll to position [286, 0]
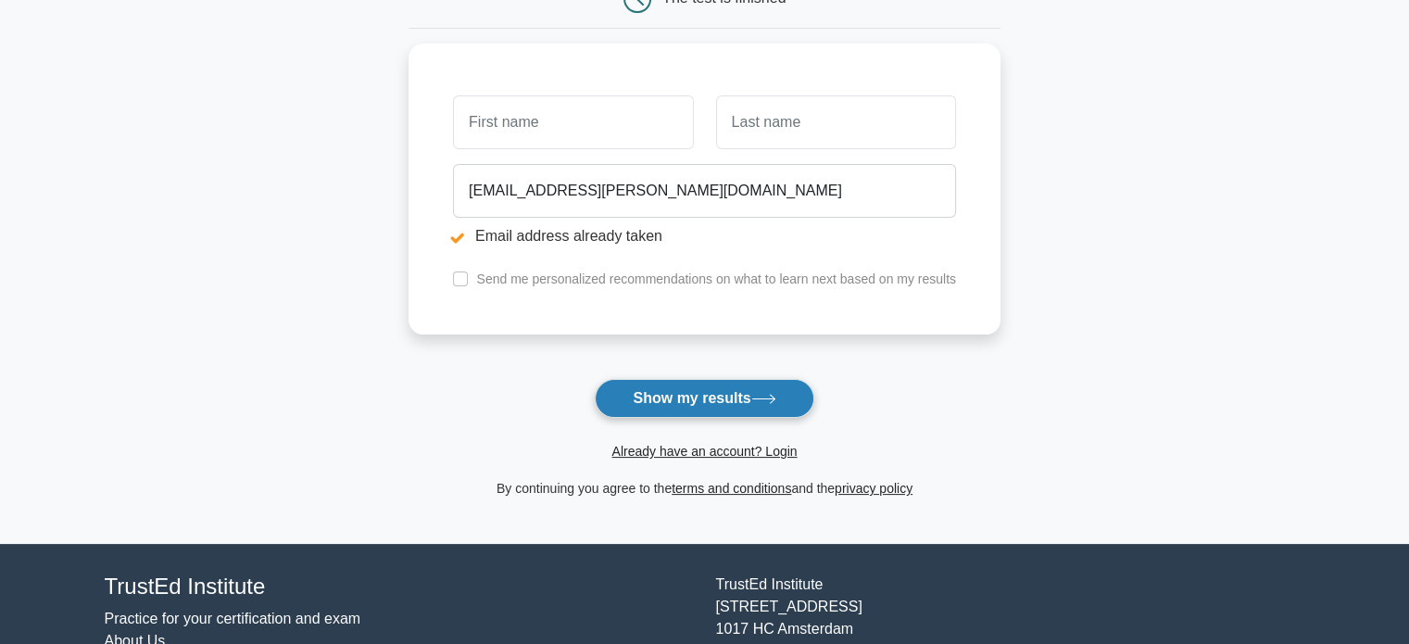
click at [754, 400] on button "Show my results" at bounding box center [704, 398] width 219 height 39
click at [756, 497] on div "By continuing you agree to the terms and conditions and the privacy policy" at bounding box center [704, 488] width 614 height 22
click at [748, 488] on link "terms and conditions" at bounding box center [731, 488] width 119 height 15
